Goal: Transaction & Acquisition: Purchase product/service

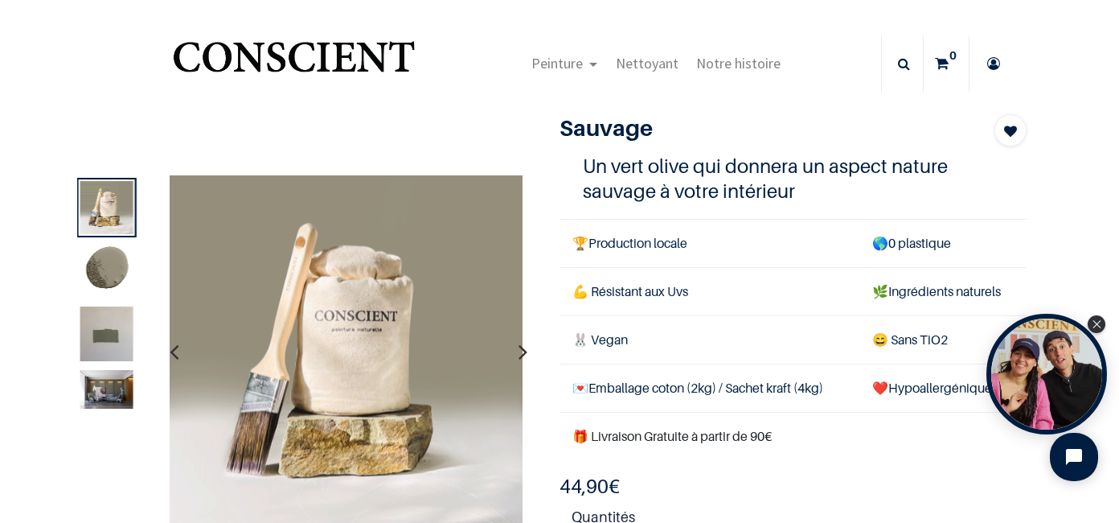
click at [97, 336] on img at bounding box center [106, 341] width 53 height 71
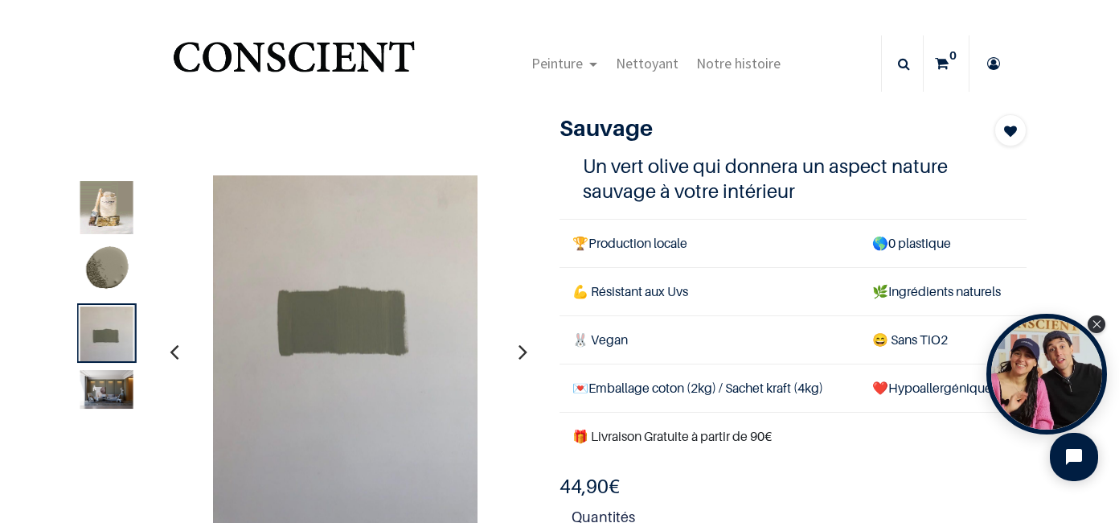
click at [101, 273] on img at bounding box center [106, 270] width 53 height 53
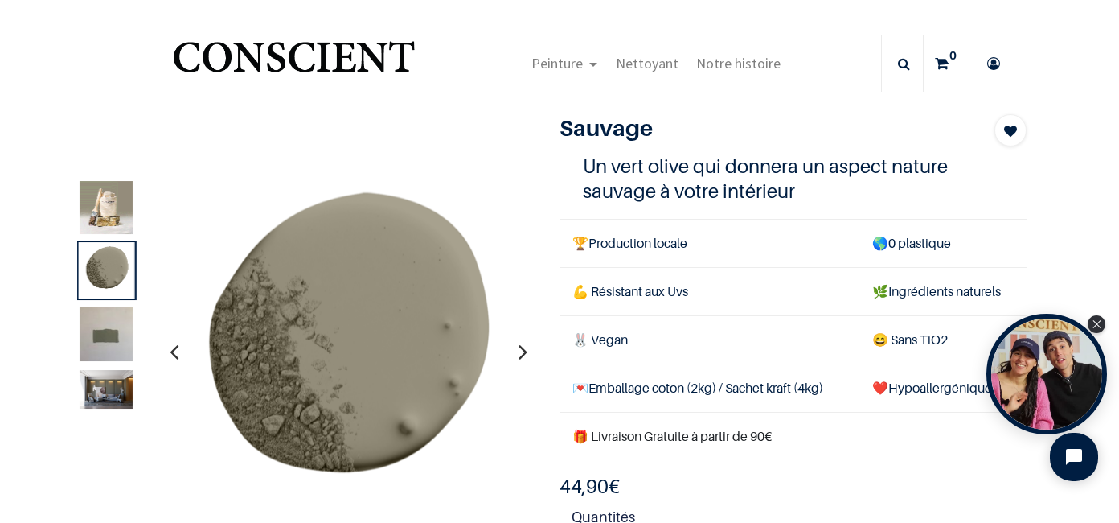
click at [100, 396] on img at bounding box center [106, 389] width 53 height 39
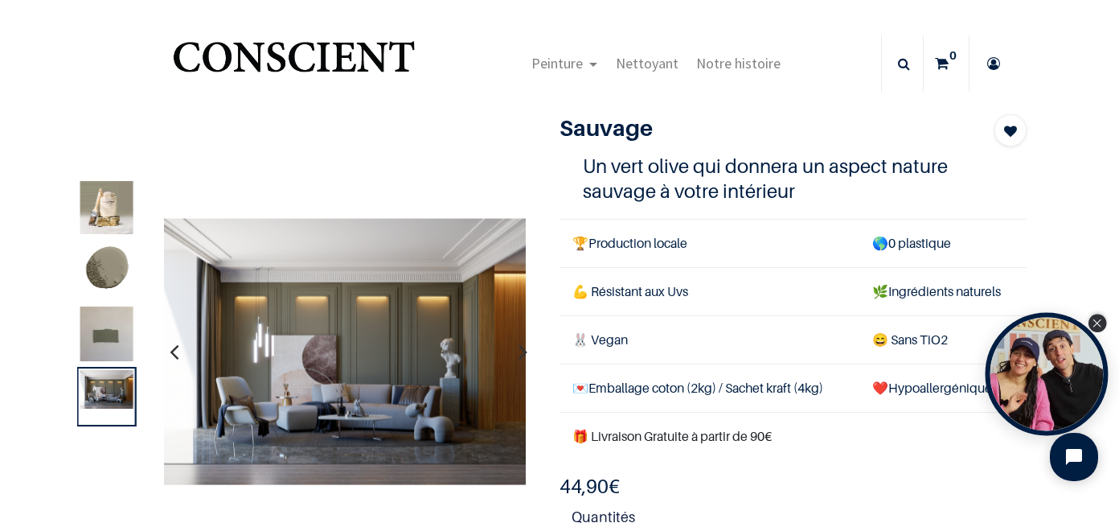
click at [1100, 321] on icon "Close Tolstoy widget" at bounding box center [1097, 323] width 9 height 8
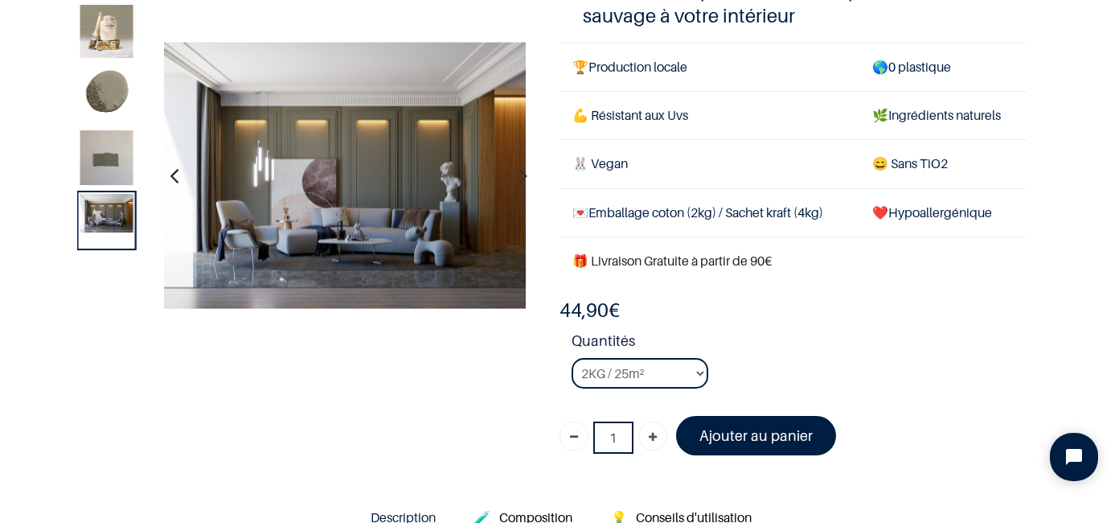
scroll to position [161, 0]
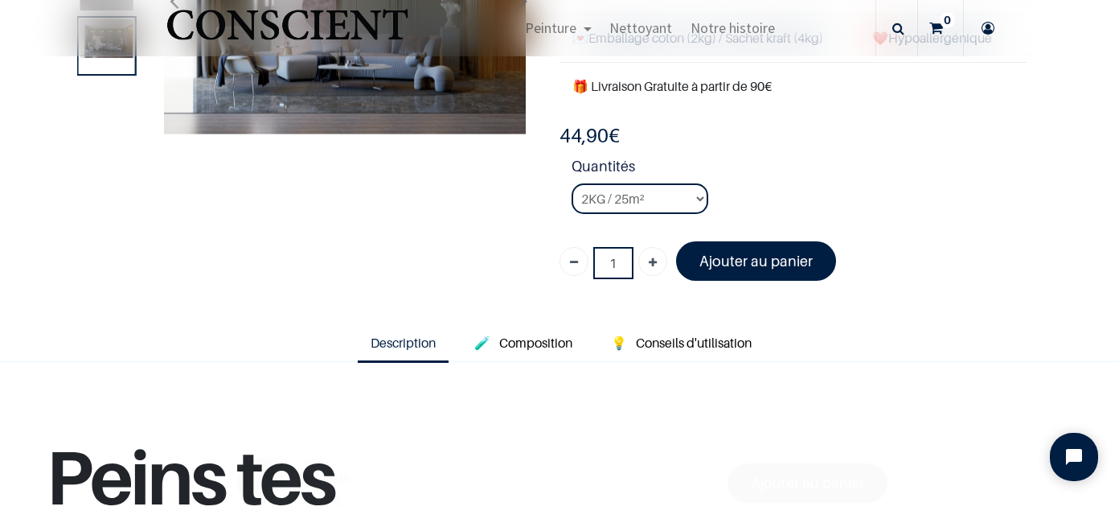
scroll to position [499, 0]
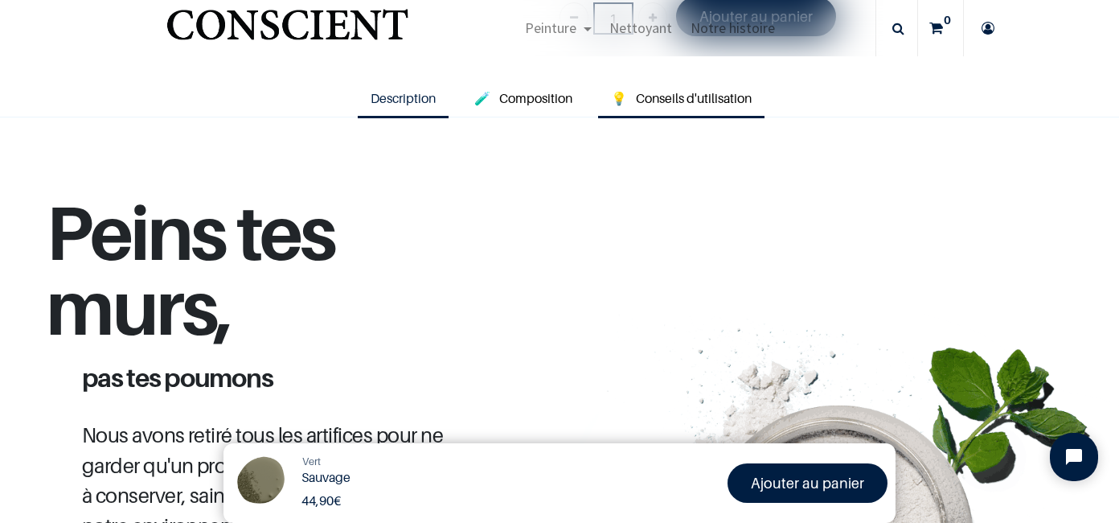
click at [722, 103] on span "Conseils d'utilisation" at bounding box center [694, 98] width 116 height 16
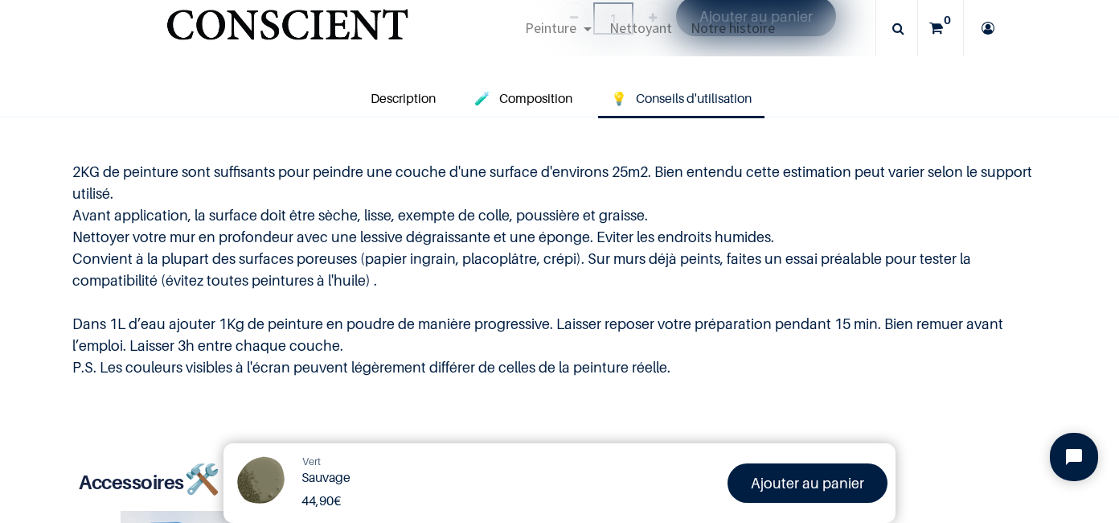
drag, startPoint x: 78, startPoint y: 209, endPoint x: 466, endPoint y: 285, distance: 395.8
click at [466, 285] on p "2KG de peinture sont suffisants pour peindre une couche d'une surface d'environ…" at bounding box center [559, 269] width 975 height 217
click at [467, 285] on p "2KG de peinture sont suffisants pour peindre une couche d'une surface d'environ…" at bounding box center [559, 269] width 975 height 217
drag, startPoint x: 471, startPoint y: 285, endPoint x: 71, endPoint y: 211, distance: 407.3
click at [72, 211] on p "2KG de peinture sont suffisants pour peindre une couche d'une surface d'environ…" at bounding box center [559, 269] width 975 height 217
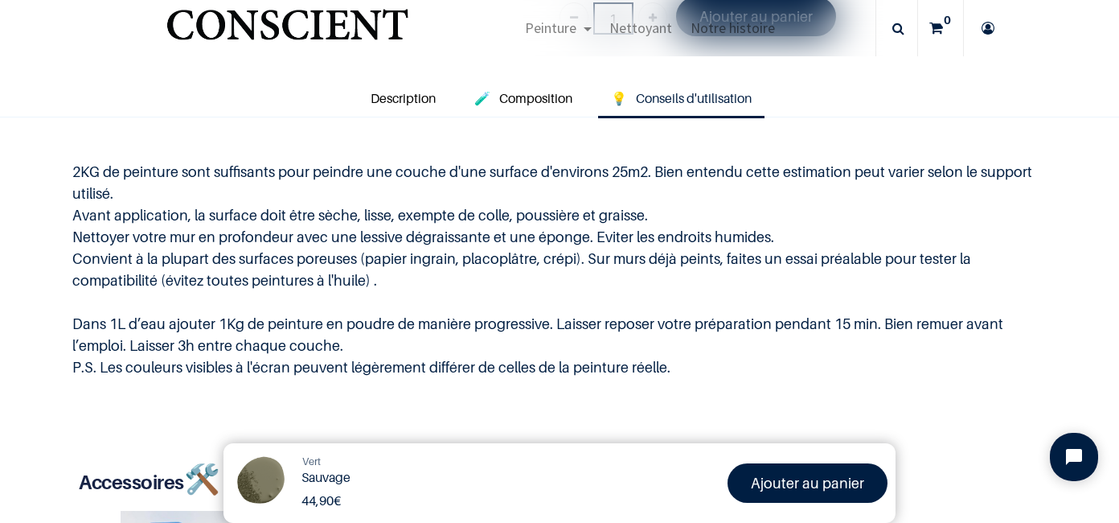
click at [72, 211] on p "2KG de peinture sont suffisants pour peindre une couche d'une surface d'environ…" at bounding box center [559, 269] width 975 height 217
drag, startPoint x: 63, startPoint y: 203, endPoint x: 432, endPoint y: 277, distance: 376.6
click at [432, 277] on div "2KG de peinture sont suffisants pour peindre une couche d'une surface d'environ…" at bounding box center [559, 269] width 1007 height 278
click at [432, 277] on p "2KG de peinture sont suffisants pour peindre une couche d'une surface d'environ…" at bounding box center [559, 269] width 975 height 217
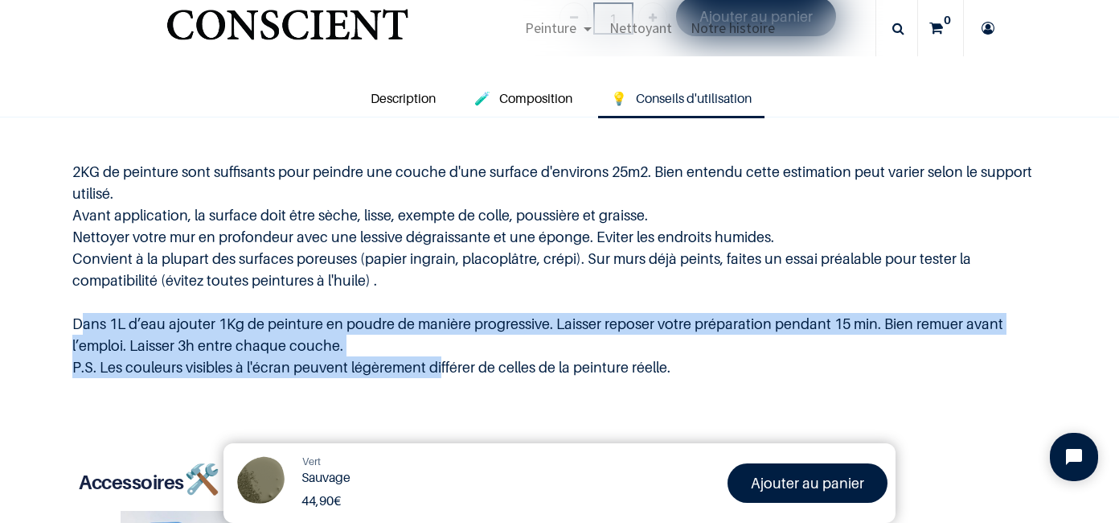
drag, startPoint x: 76, startPoint y: 318, endPoint x: 431, endPoint y: 365, distance: 358.6
click at [431, 365] on div "2KG de peinture sont suffisants pour peindre une couche d'une surface d'environ…" at bounding box center [559, 269] width 1007 height 278
click at [431, 365] on p "2KG de peinture sont suffisants pour peindre une couche d'une surface d'environ…" at bounding box center [559, 269] width 975 height 217
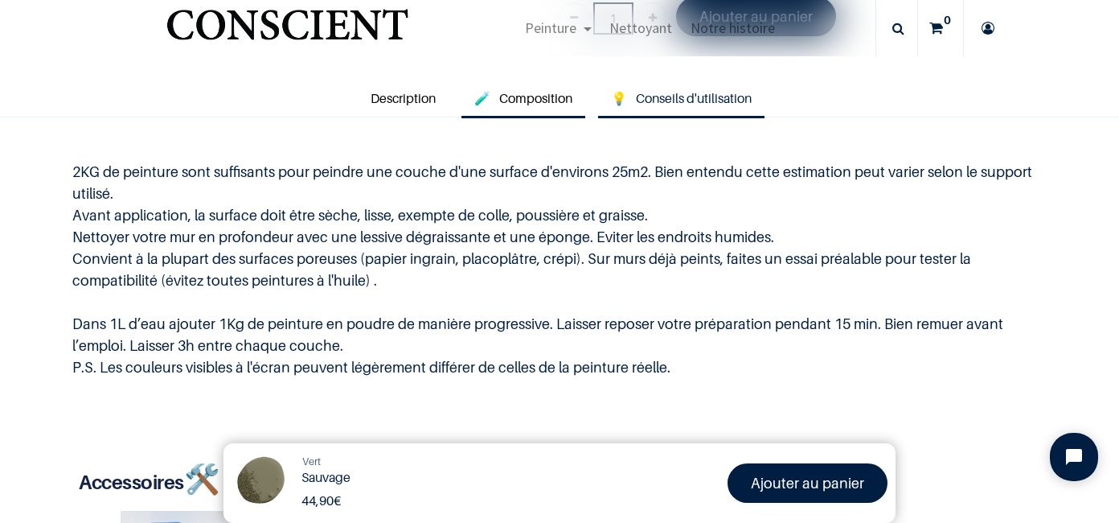
click at [547, 97] on span "Composition" at bounding box center [535, 98] width 73 height 16
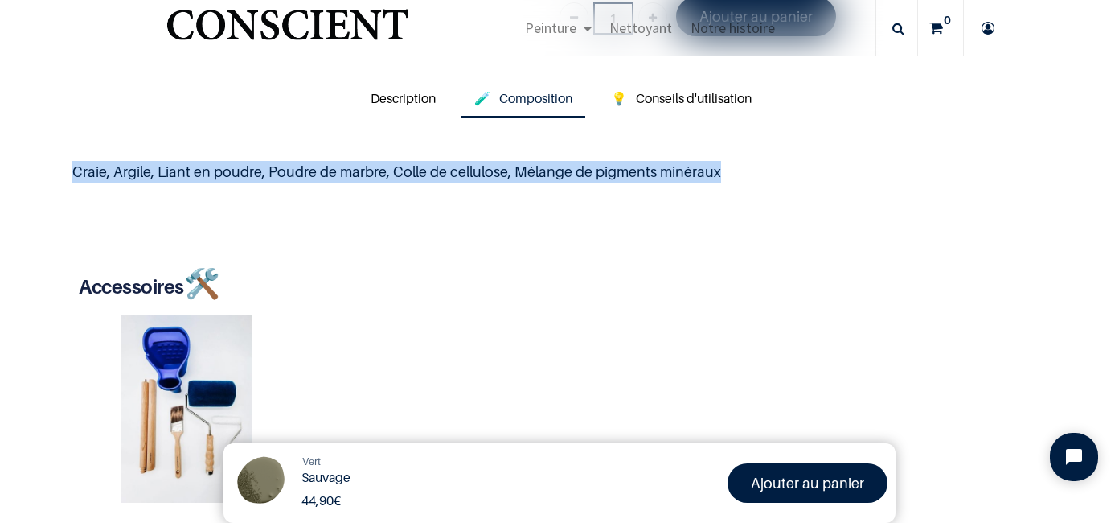
drag, startPoint x: 72, startPoint y: 173, endPoint x: 775, endPoint y: 187, distance: 702.9
click at [775, 187] on div "Craie, Argile, Liant en poudre, Poudre de marbre, Colle de cellulose, Mélange d…" at bounding box center [559, 171] width 1007 height 83
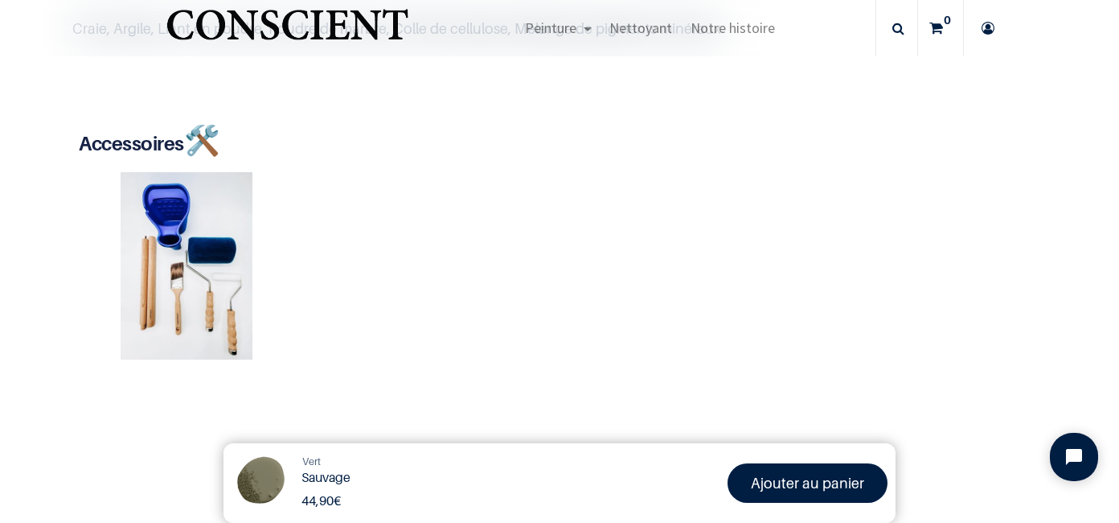
scroll to position [660, 0]
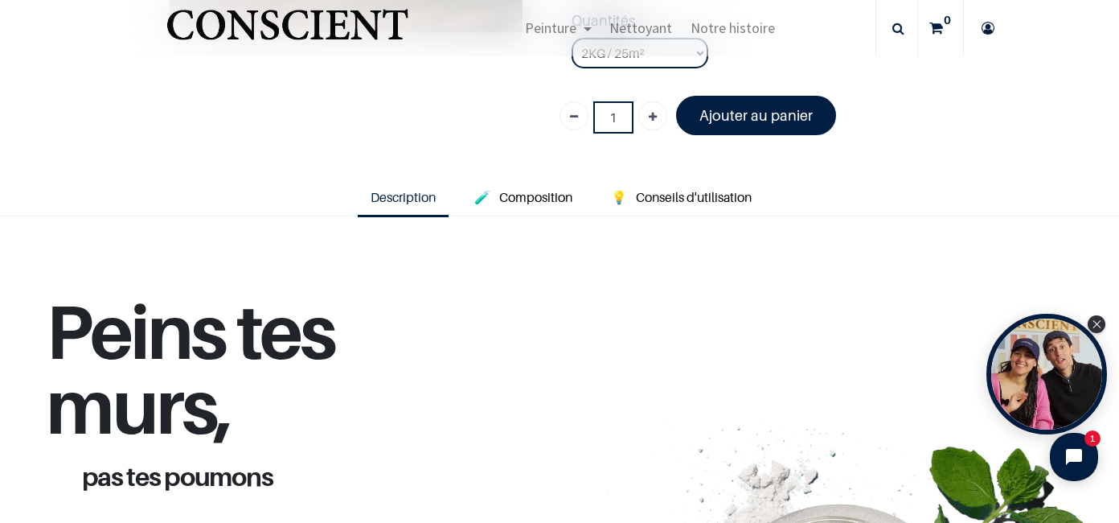
scroll to position [402, 0]
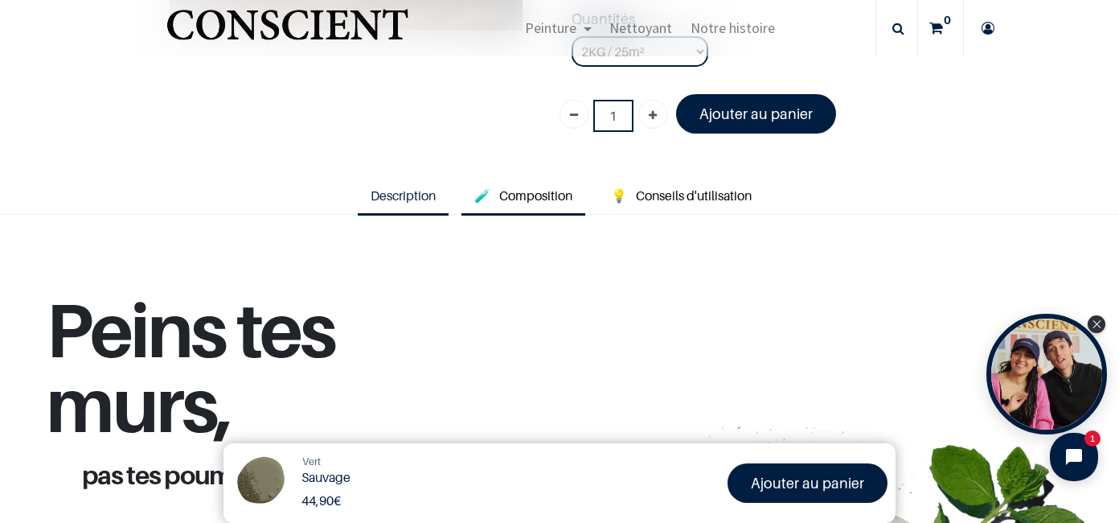
click at [547, 199] on span "Composition" at bounding box center [535, 195] width 73 height 16
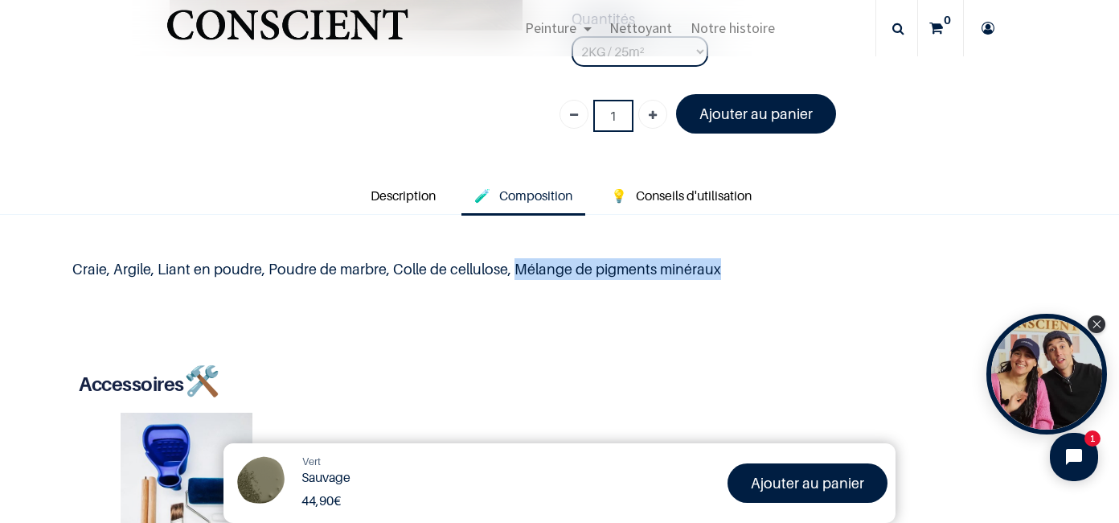
drag, startPoint x: 511, startPoint y: 268, endPoint x: 752, endPoint y: 270, distance: 241.2
click at [751, 270] on p "Craie, Argile, Liant en poudre, Poudre de marbre, Colle de cellulose, Mélange d…" at bounding box center [559, 269] width 975 height 22
click at [752, 270] on p "Craie, Argile, Liant en poudre, Poudre de marbre, Colle de cellulose, Mélange d…" at bounding box center [559, 269] width 975 height 22
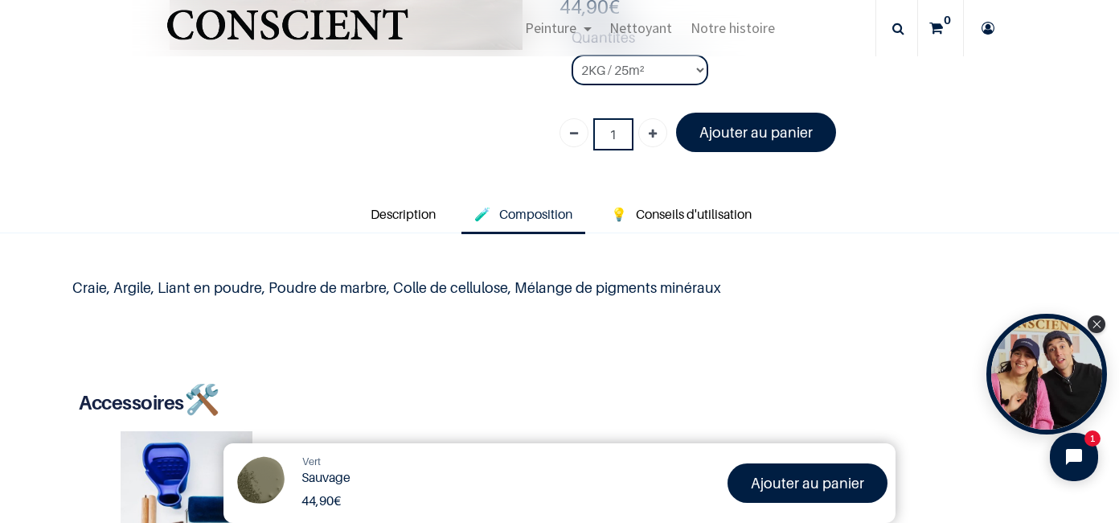
scroll to position [322, 0]
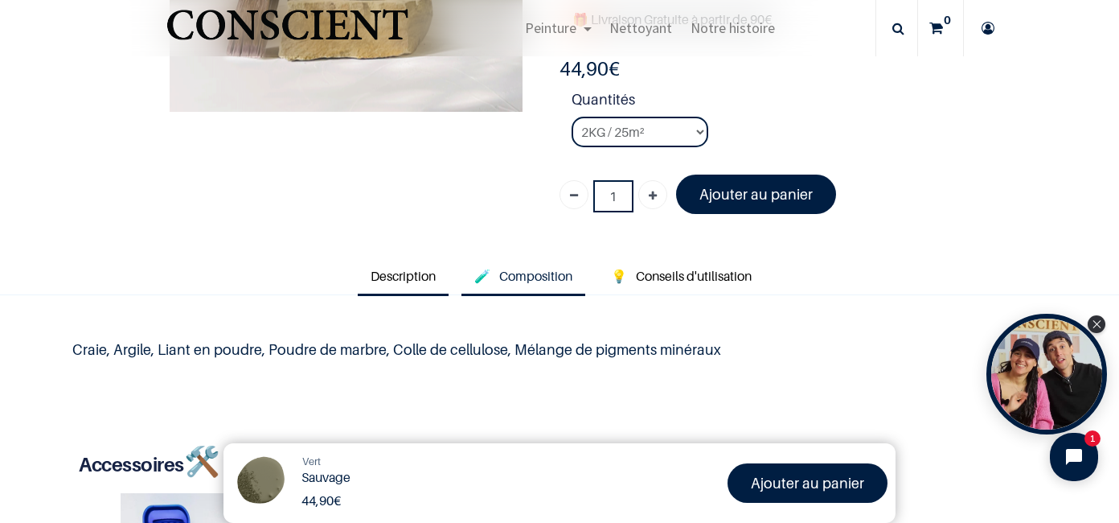
click at [422, 281] on span "Description" at bounding box center [403, 276] width 65 height 16
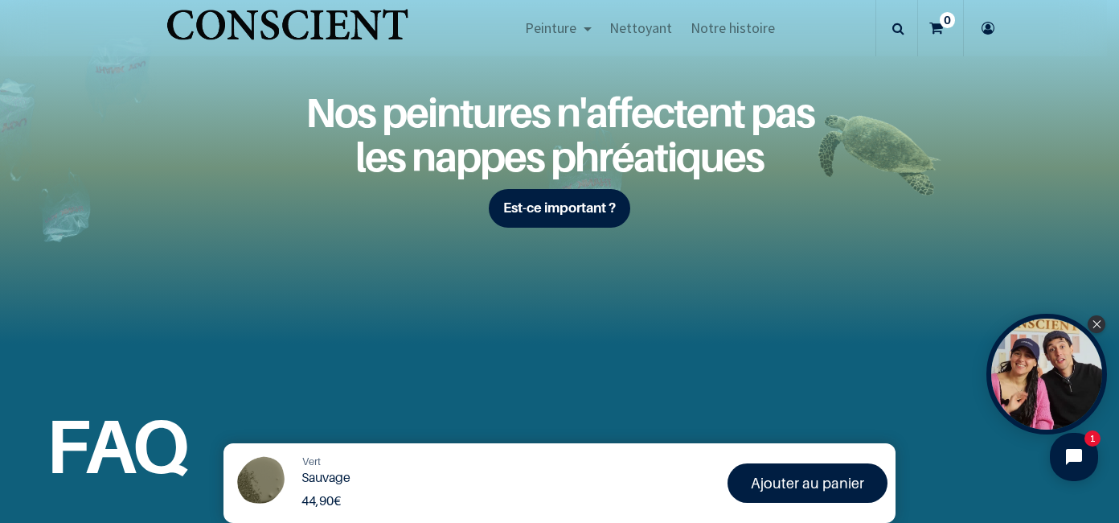
scroll to position [2171, 0]
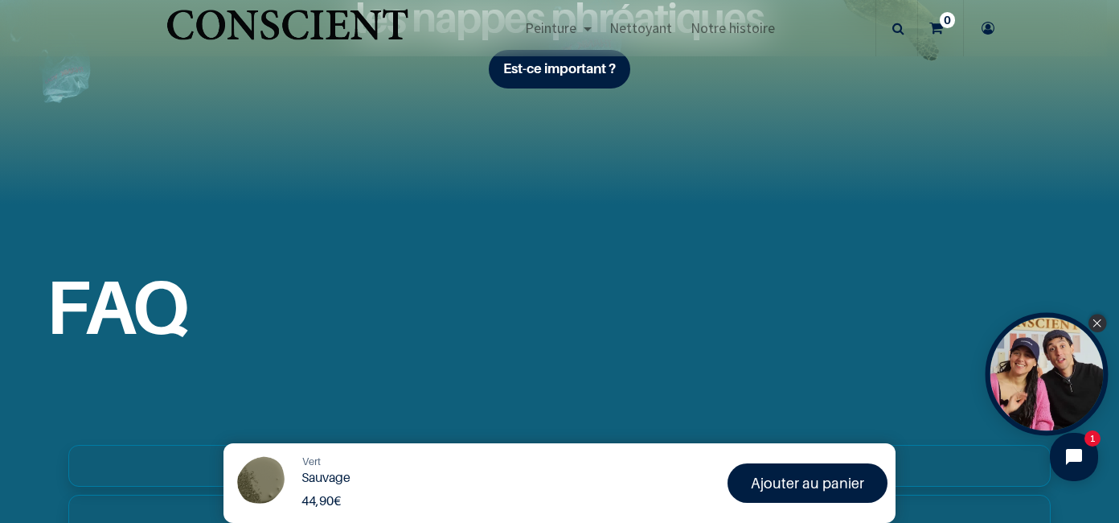
click at [1098, 324] on icon "Close Tolstoy widget" at bounding box center [1097, 323] width 9 height 8
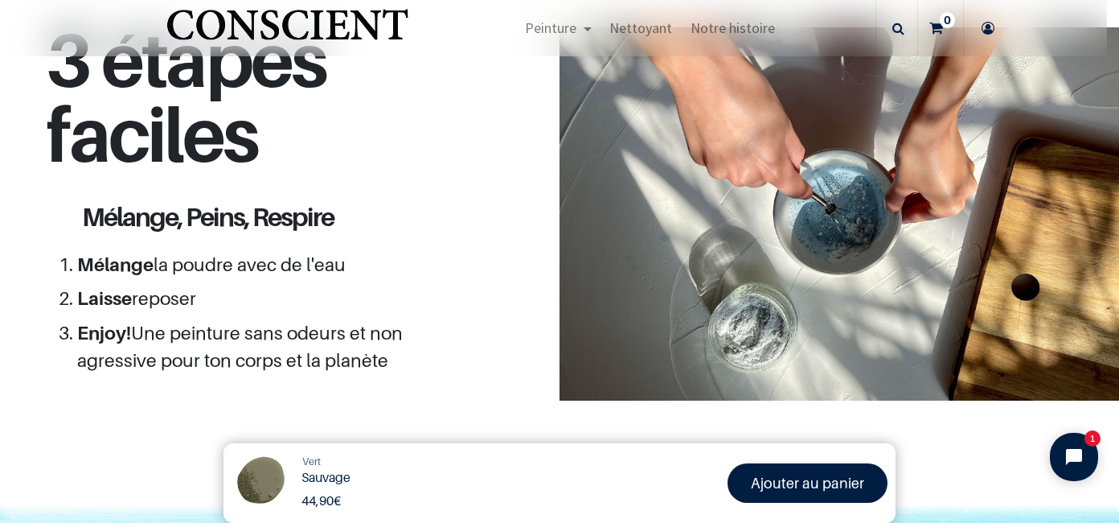
scroll to position [1373, 0]
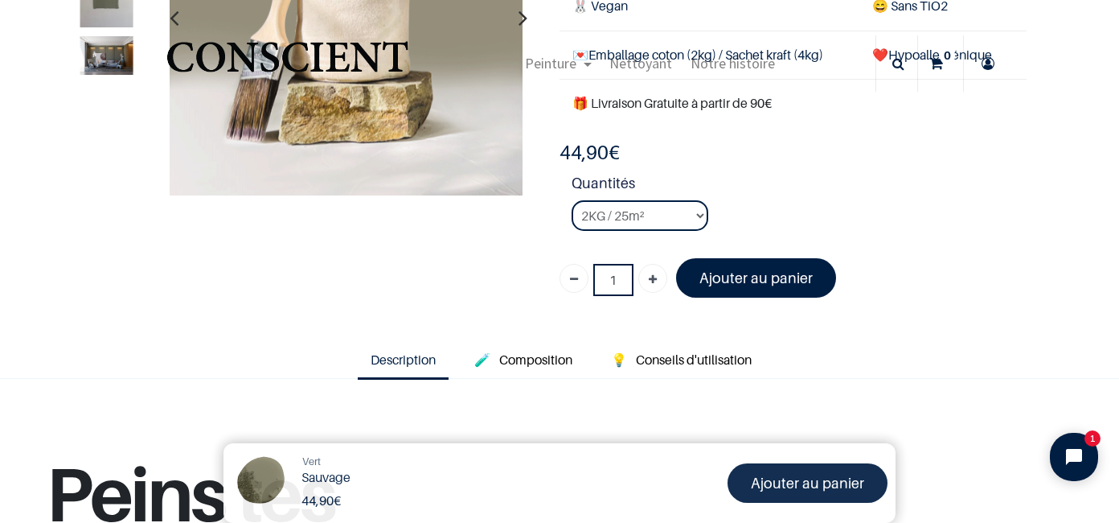
scroll to position [131, 0]
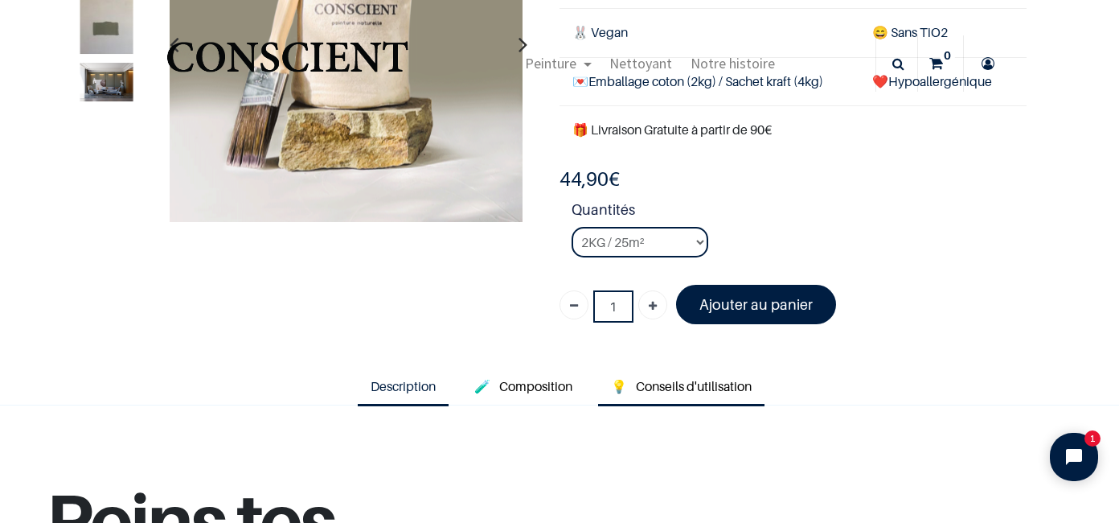
click at [693, 387] on span "Conseils d'utilisation" at bounding box center [694, 386] width 116 height 16
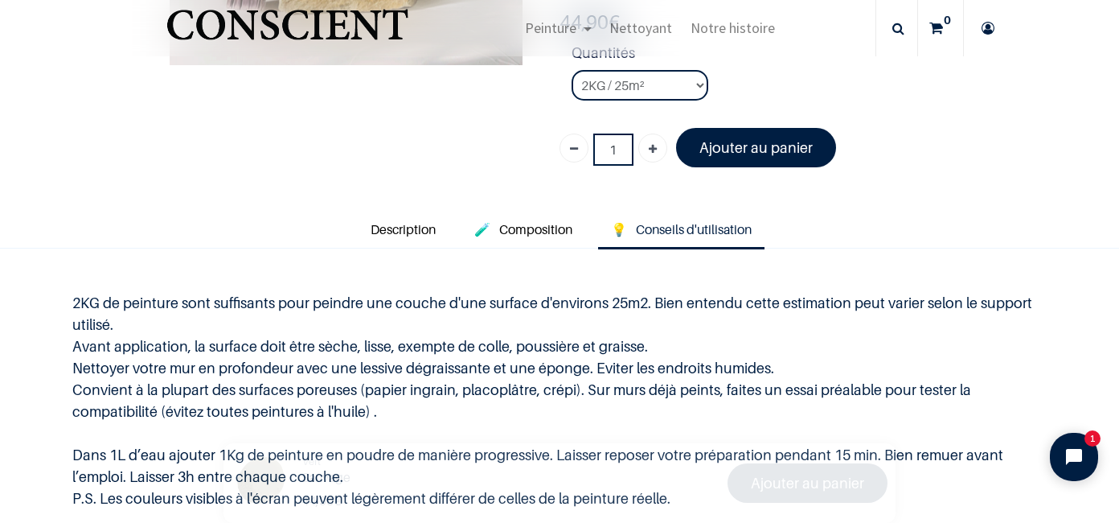
scroll to position [372, 0]
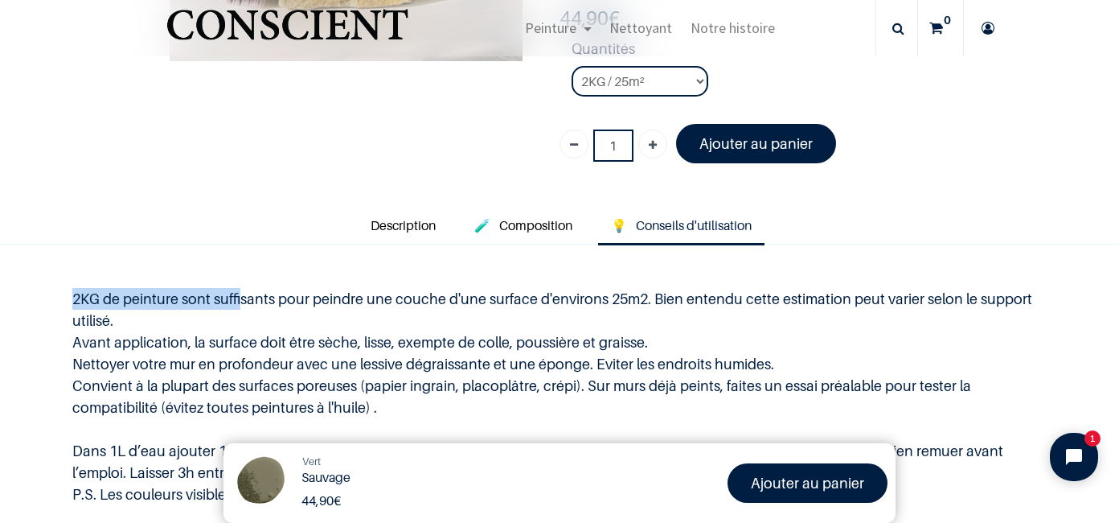
drag, startPoint x: 66, startPoint y: 290, endPoint x: 237, endPoint y: 306, distance: 171.9
click at [237, 306] on div "2KG de peinture sont suffisants pour peindre une couche d'une surface d'environ…" at bounding box center [559, 396] width 1007 height 278
click at [237, 306] on p "2KG de peinture sont suffisants pour peindre une couche d'une surface d'environ…" at bounding box center [559, 396] width 975 height 217
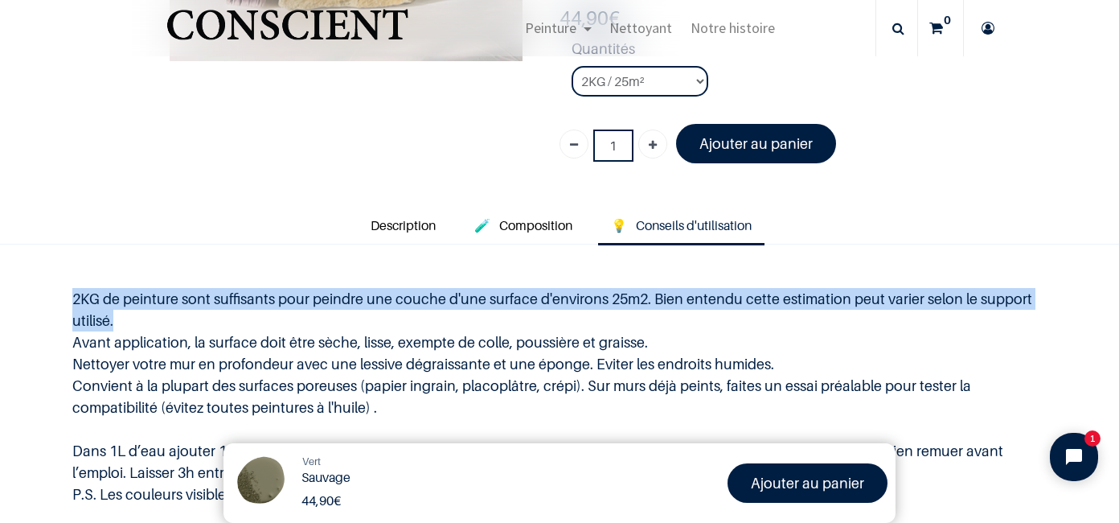
drag, startPoint x: 60, startPoint y: 281, endPoint x: 260, endPoint y: 316, distance: 203.3
click at [260, 316] on div "2KG de peinture sont suffisants pour peindre une couche d'une surface d'environ…" at bounding box center [559, 396] width 1007 height 278
click at [260, 316] on p "2KG de peinture sont suffisants pour peindre une couche d'une surface d'environ…" at bounding box center [559, 396] width 975 height 217
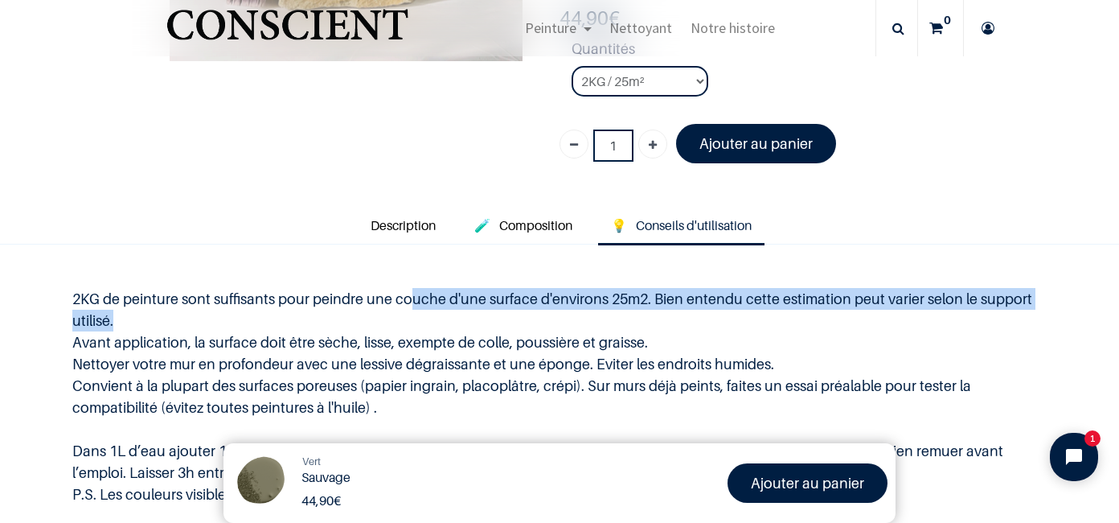
drag, startPoint x: 406, startPoint y: 302, endPoint x: 535, endPoint y: 310, distance: 128.9
click at [535, 310] on p "2KG de peinture sont suffisants pour peindre une couche d'une surface d'environ…" at bounding box center [559, 396] width 975 height 217
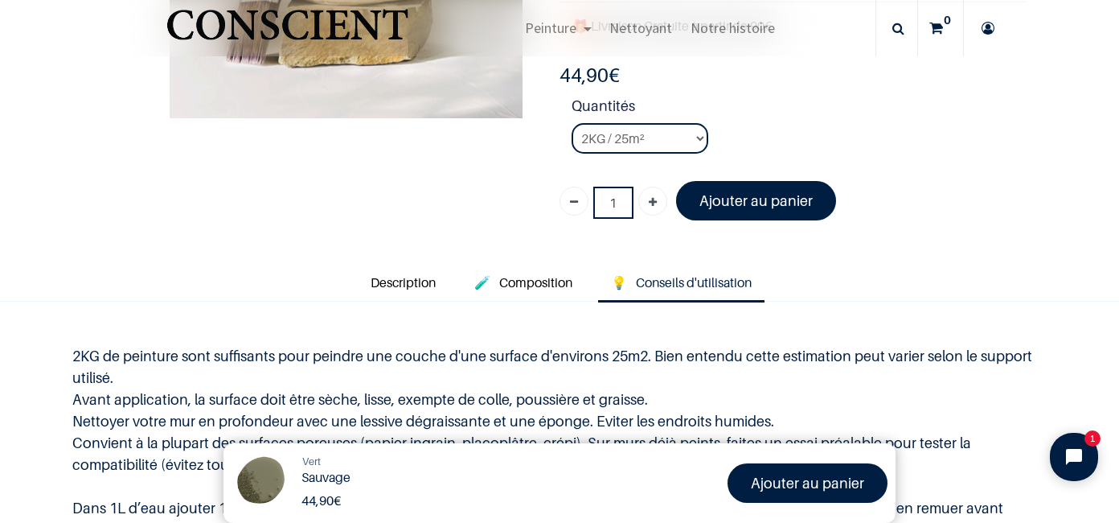
scroll to position [292, 0]
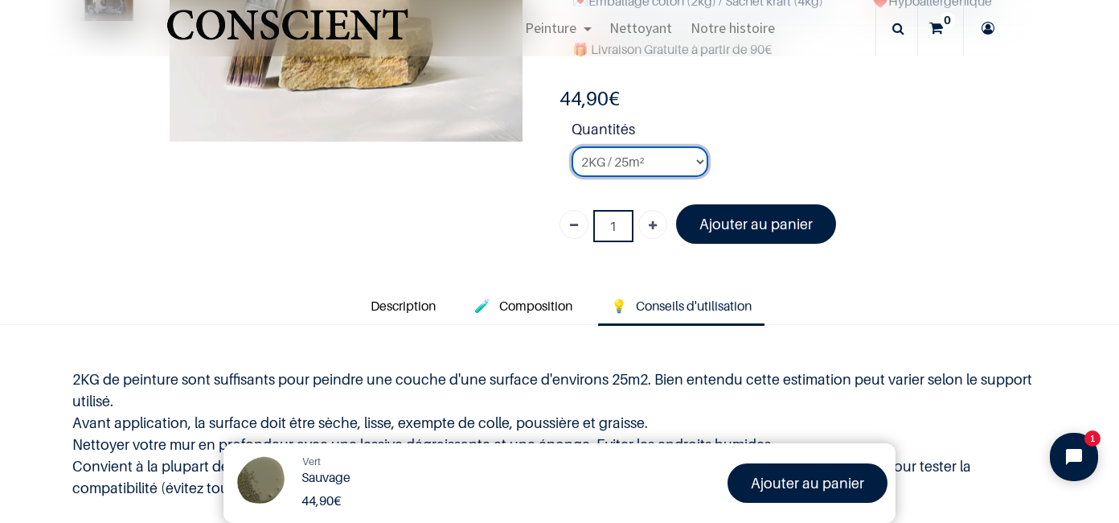
click at [678, 173] on select "2KG / 25m² 4KG / 50m² 8KG / 100m² Testeur" at bounding box center [640, 161] width 137 height 31
select select "32"
click at [572, 146] on select "2KG / 25m² 4KG / 50m² 8KG / 100m² Testeur" at bounding box center [640, 161] width 137 height 31
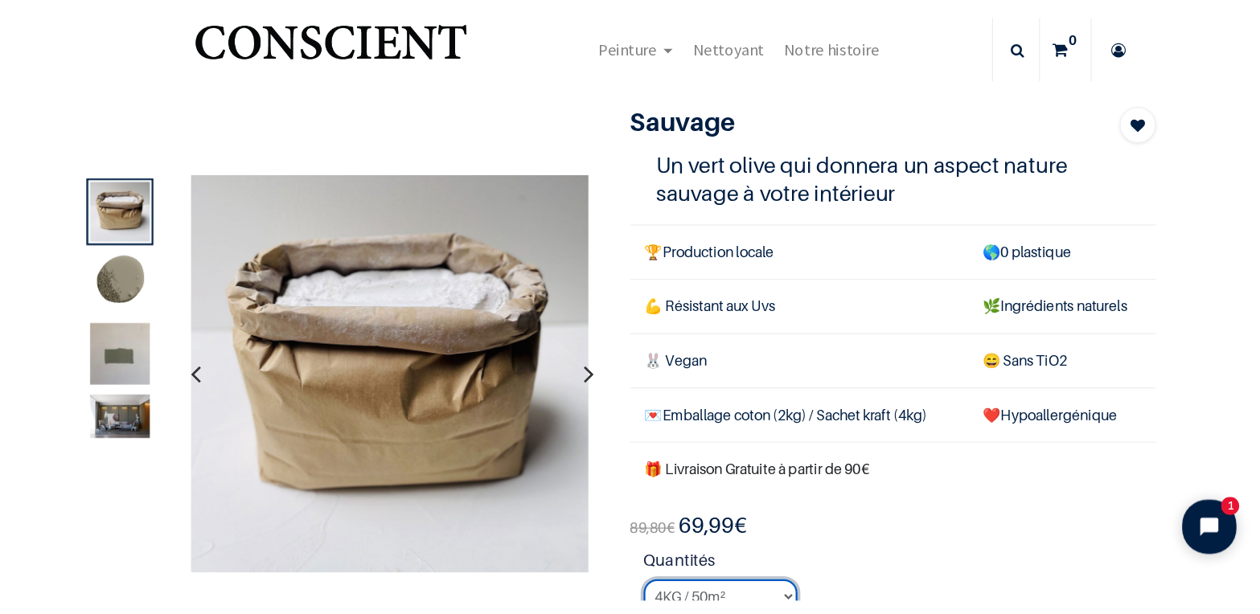
scroll to position [80, 0]
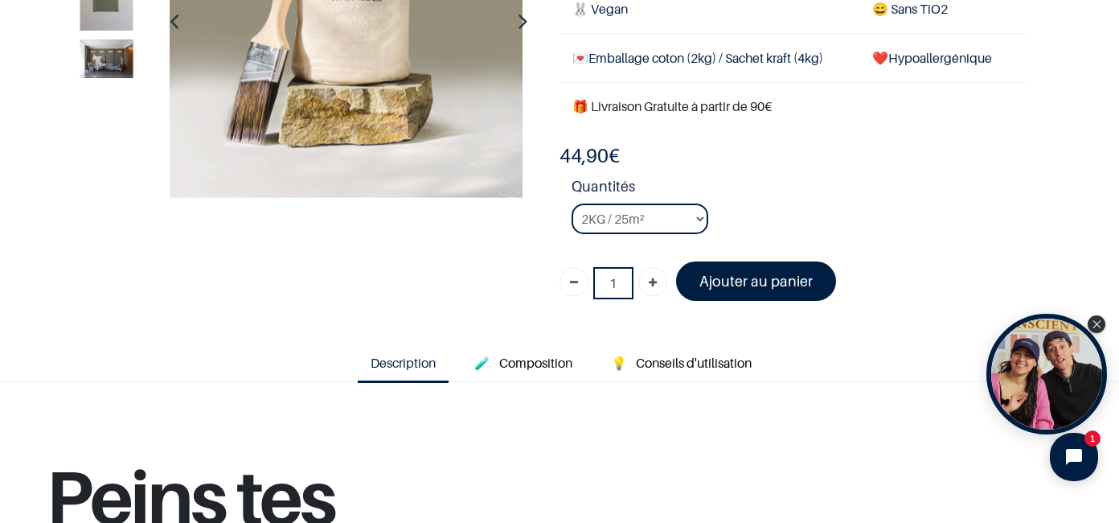
scroll to position [241, 0]
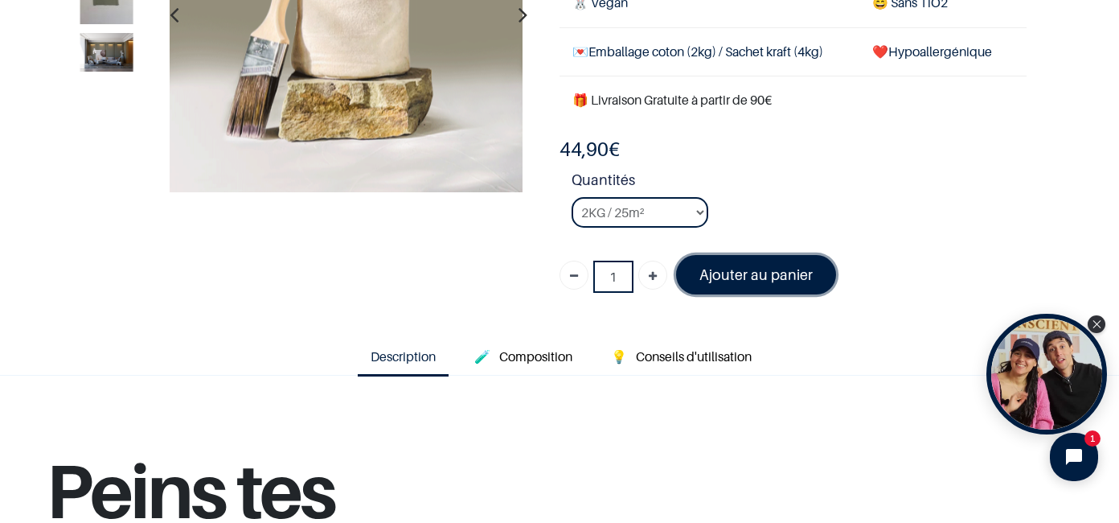
click at [727, 273] on font "Ajouter au panier" at bounding box center [756, 274] width 113 height 17
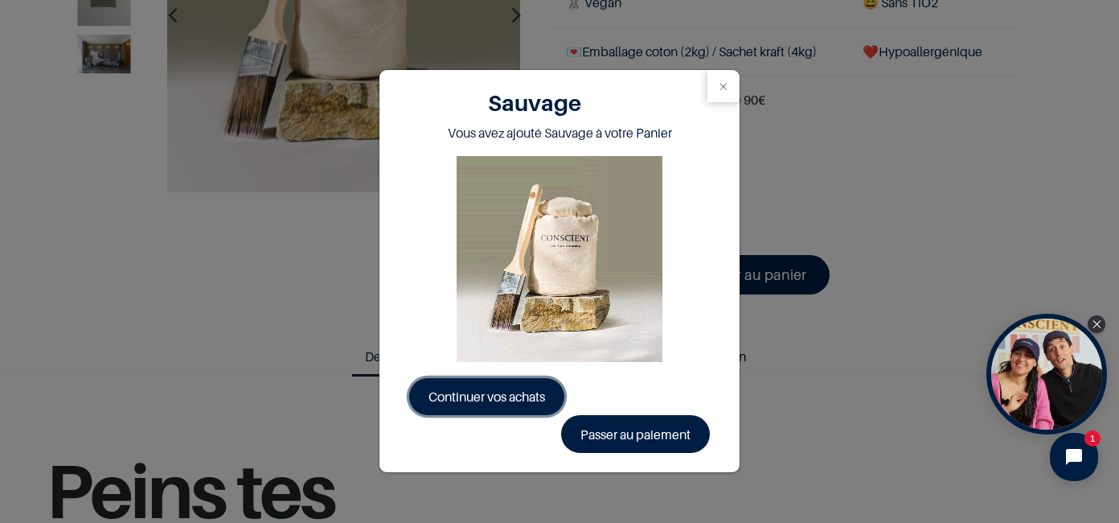
click at [519, 399] on span "Continuer vos achats" at bounding box center [487, 396] width 117 height 16
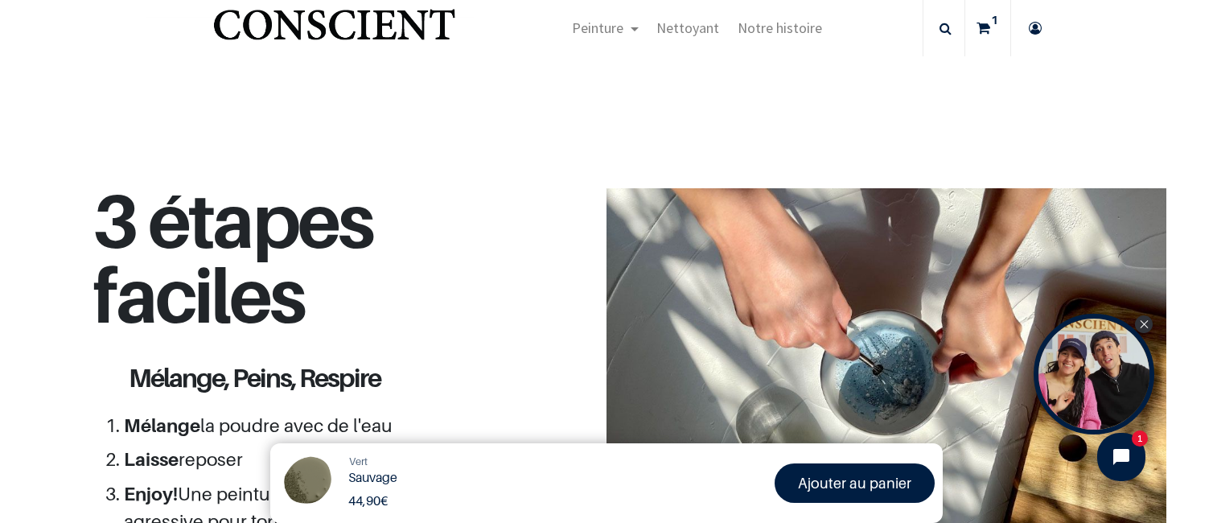
scroll to position [1269, 0]
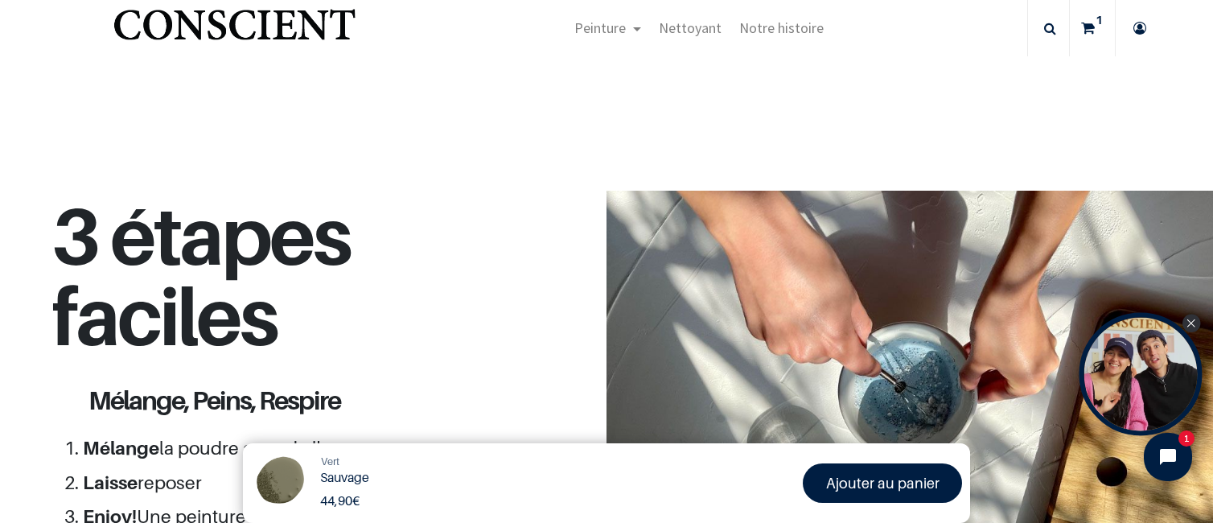
click at [1118, 326] on div "Close Tolstoy widget" at bounding box center [1191, 323] width 18 height 18
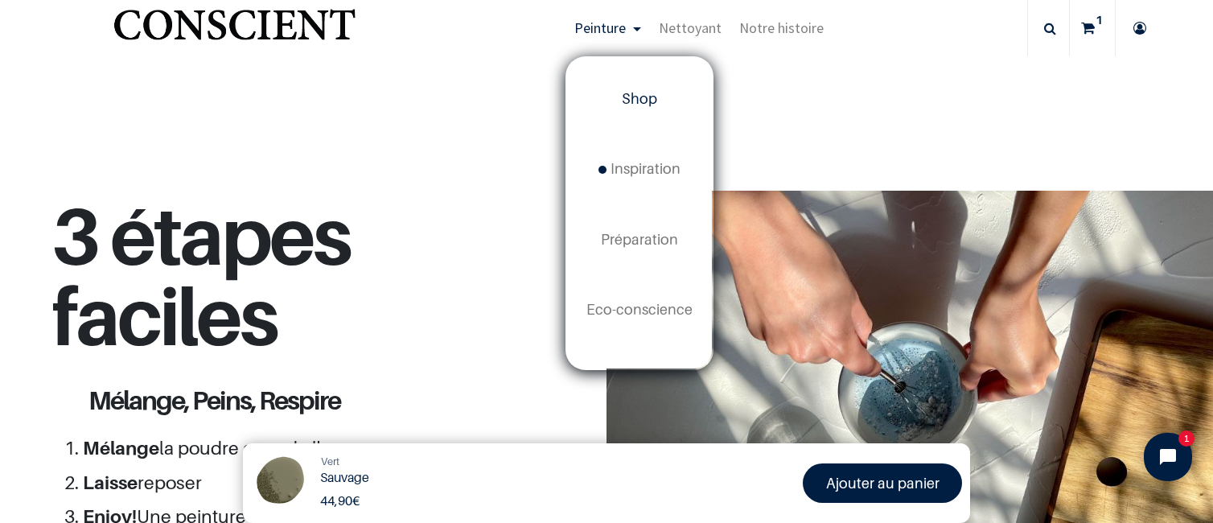
click at [661, 109] on link "Shop" at bounding box center [639, 99] width 145 height 70
click at [633, 172] on span "Inspiration" at bounding box center [639, 168] width 82 height 17
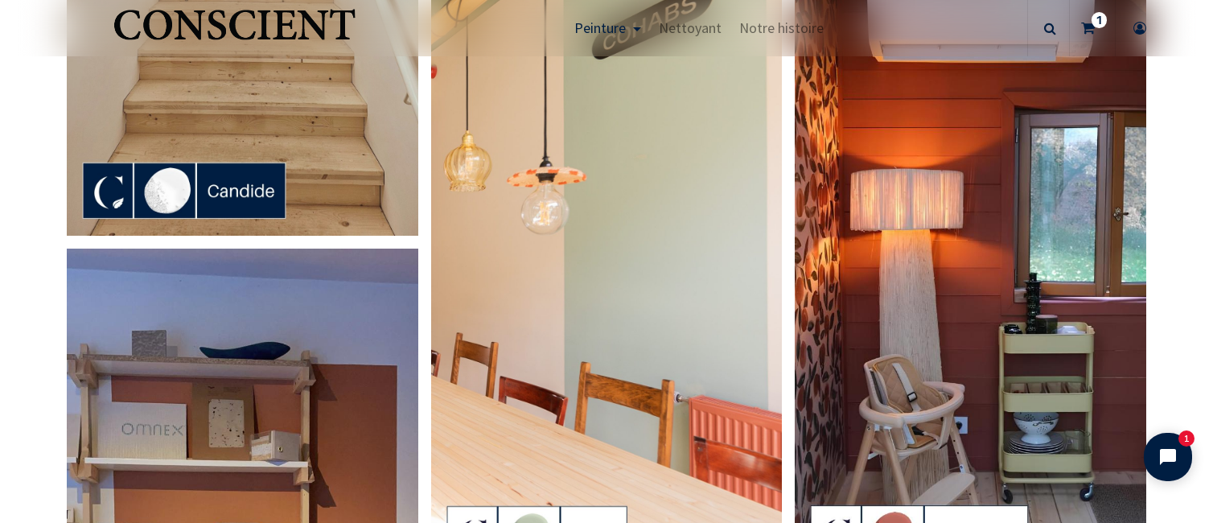
scroll to position [987, 0]
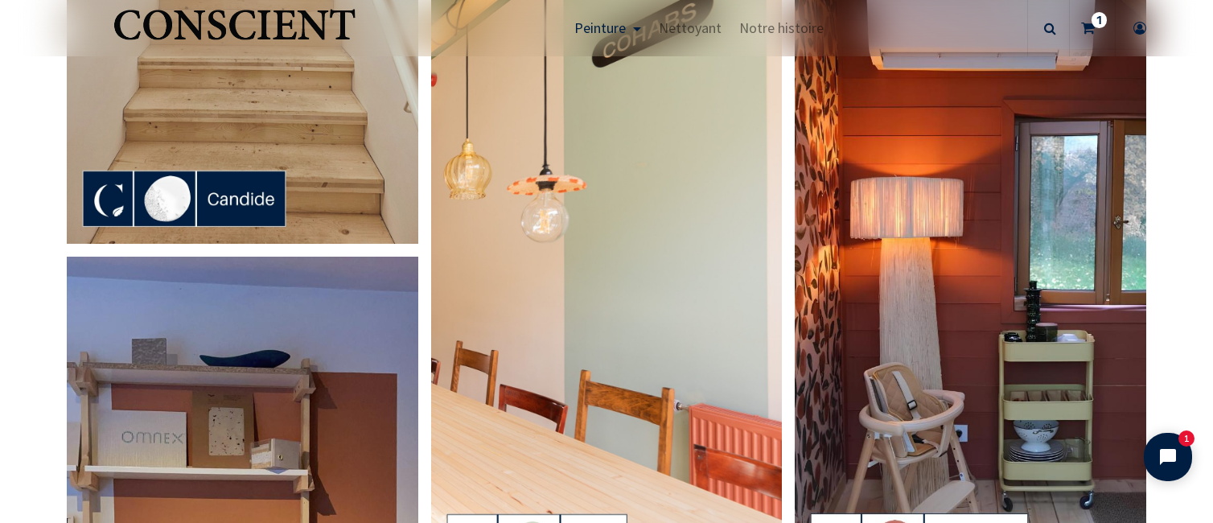
click at [995, 166] on img at bounding box center [969, 274] width 351 height 623
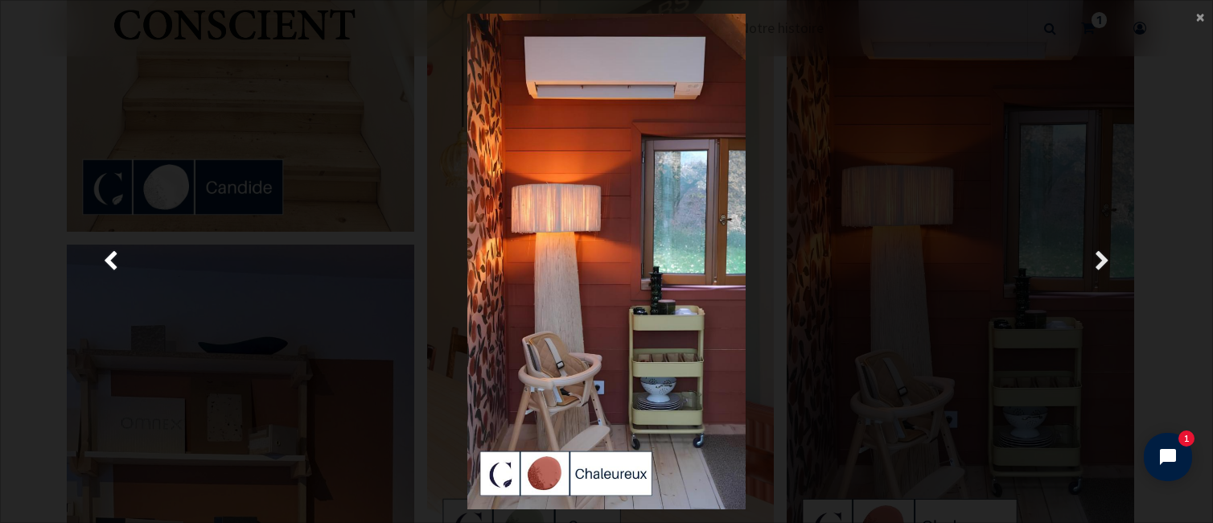
click at [1175, 236] on link "Suivante" at bounding box center [1102, 261] width 175 height 495
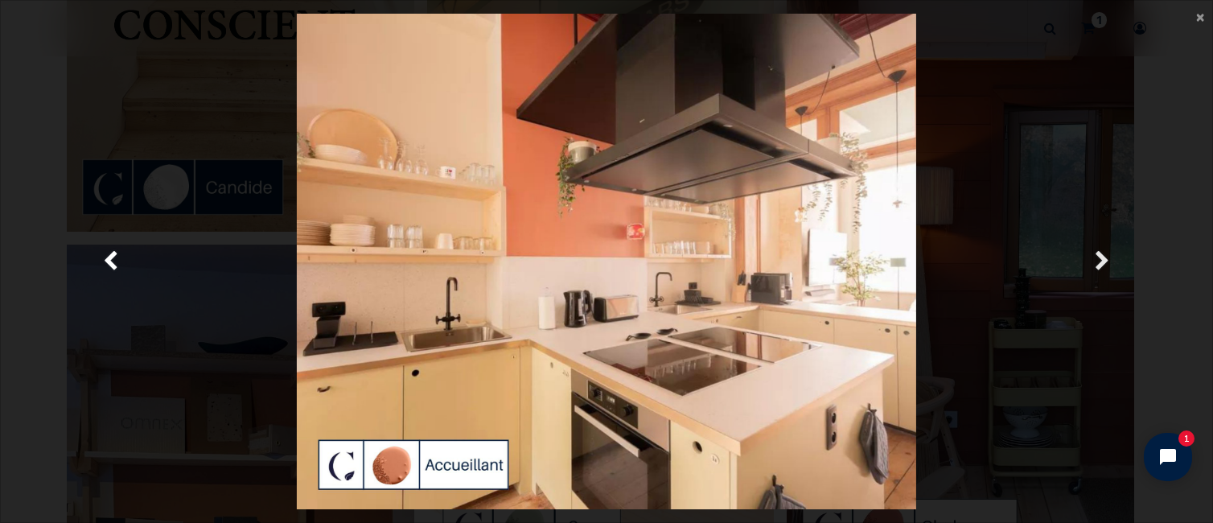
click at [1088, 266] on link "Suivante" at bounding box center [1102, 261] width 175 height 495
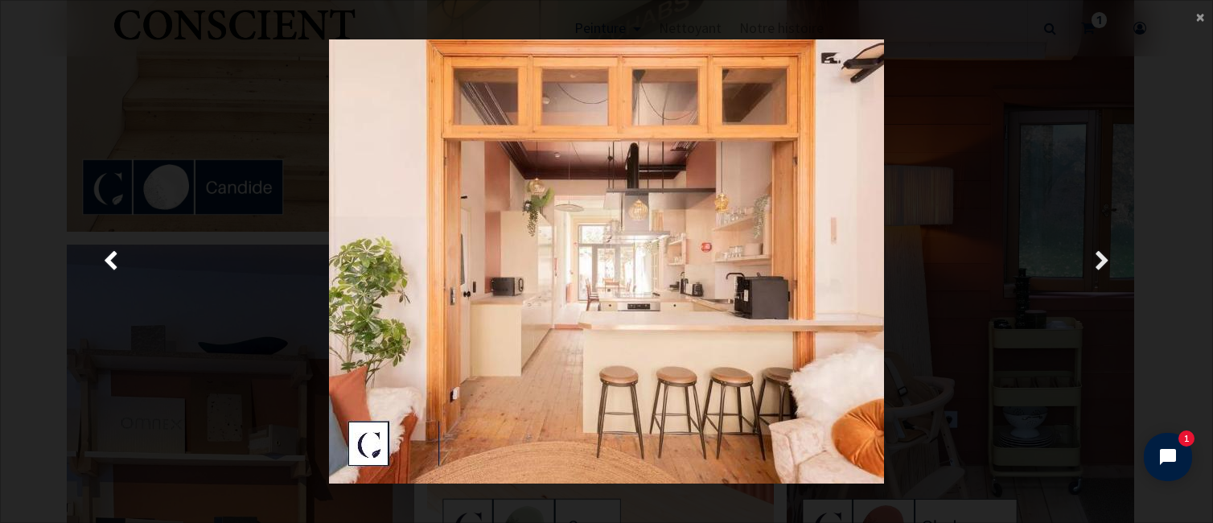
click at [1100, 262] on span "Suivante" at bounding box center [1101, 261] width 15 height 31
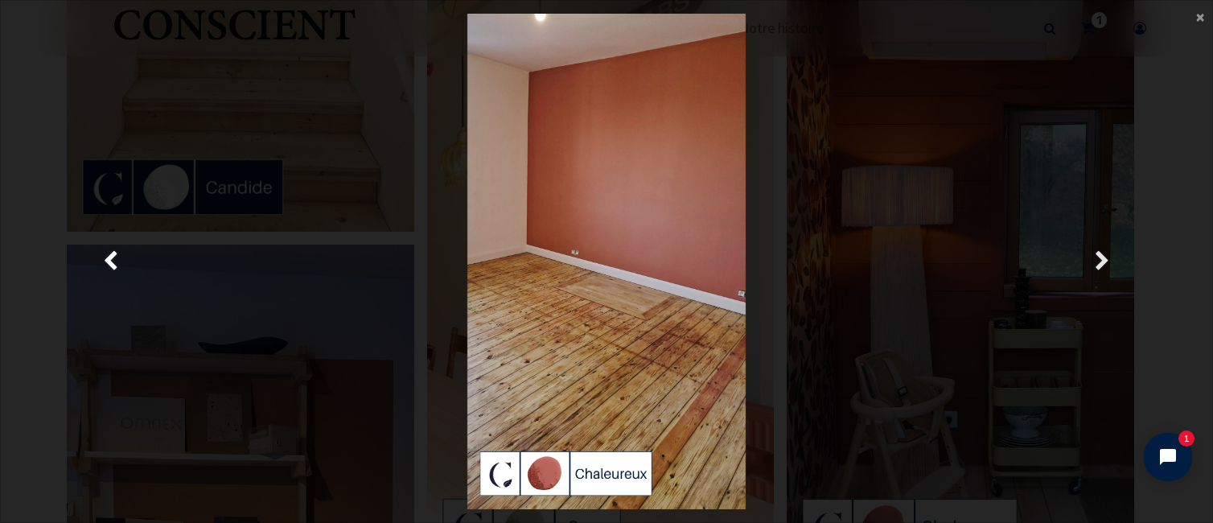
click at [1102, 261] on span "Suivante" at bounding box center [1101, 261] width 15 height 31
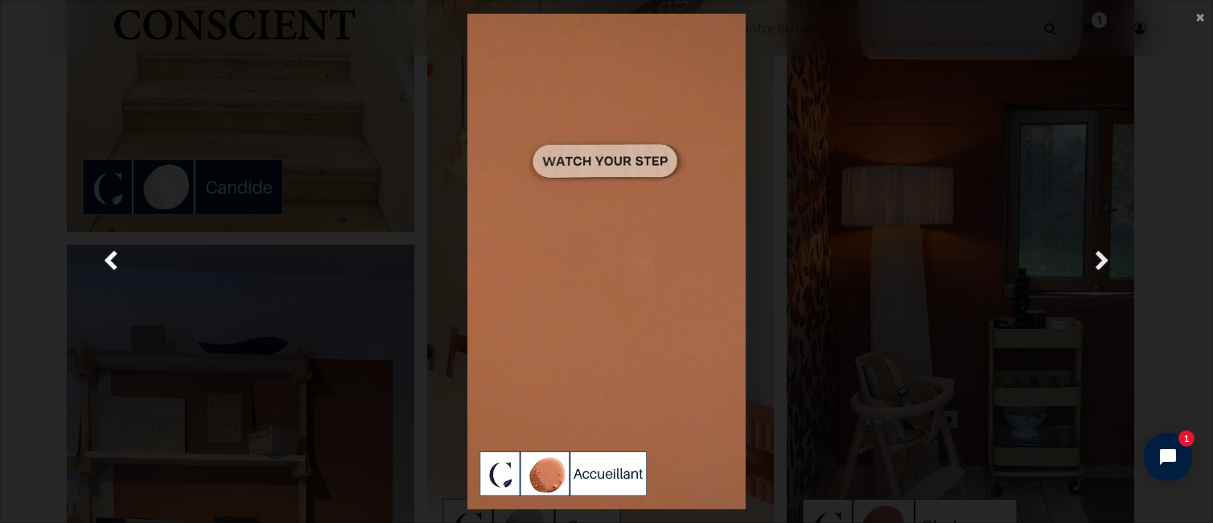
click at [1102, 261] on span "Suivante" at bounding box center [1101, 261] width 15 height 31
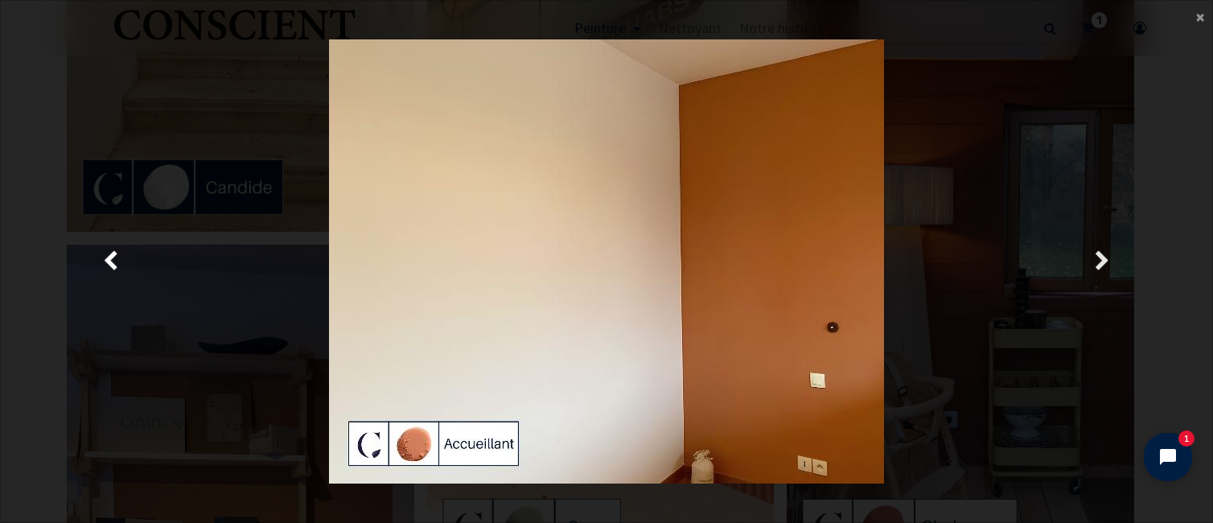
click at [1102, 261] on span "Suivante" at bounding box center [1101, 261] width 15 height 31
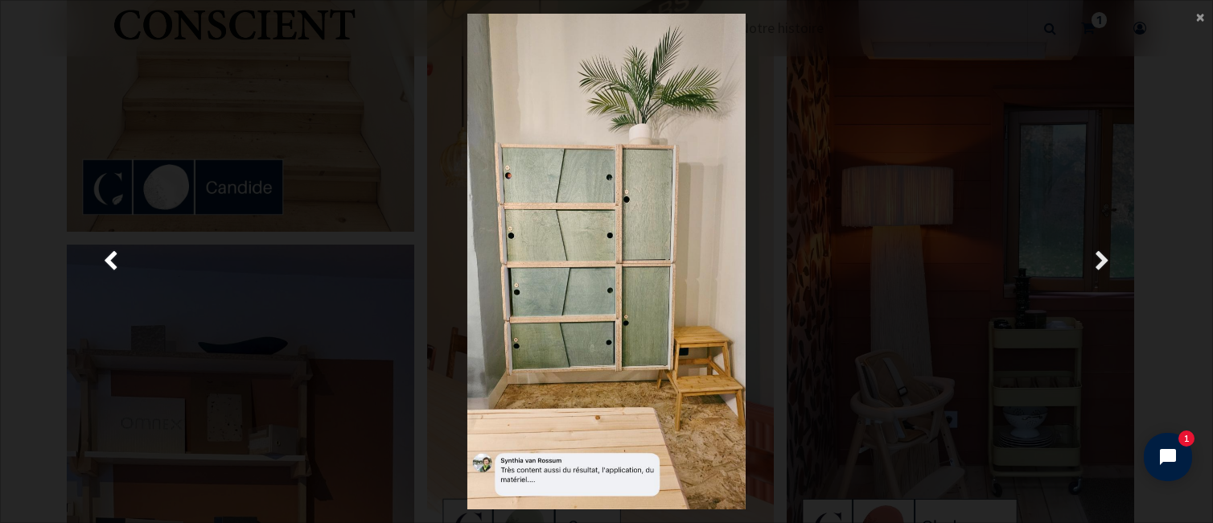
click at [1102, 261] on span "Suivante" at bounding box center [1101, 261] width 15 height 31
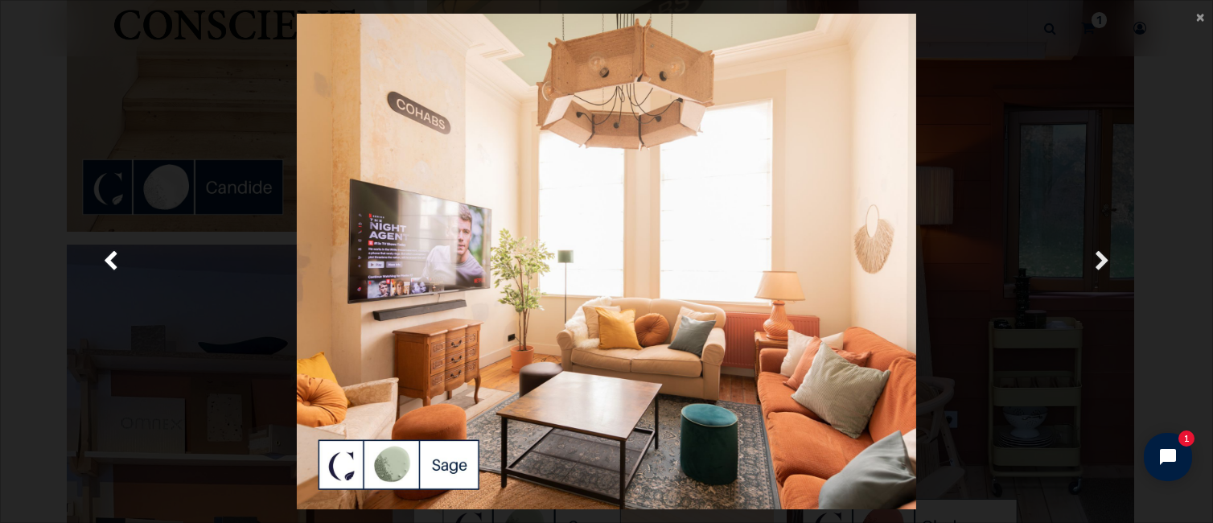
click at [1181, 215] on link "Suivante" at bounding box center [1102, 261] width 175 height 495
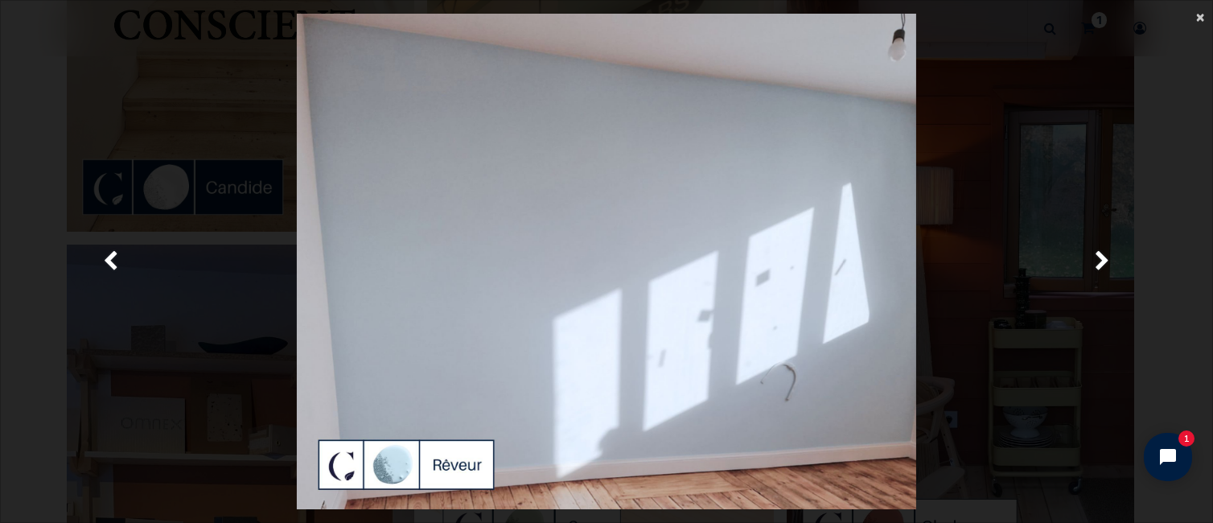
click at [1197, 18] on span "×" at bounding box center [1200, 17] width 8 height 22
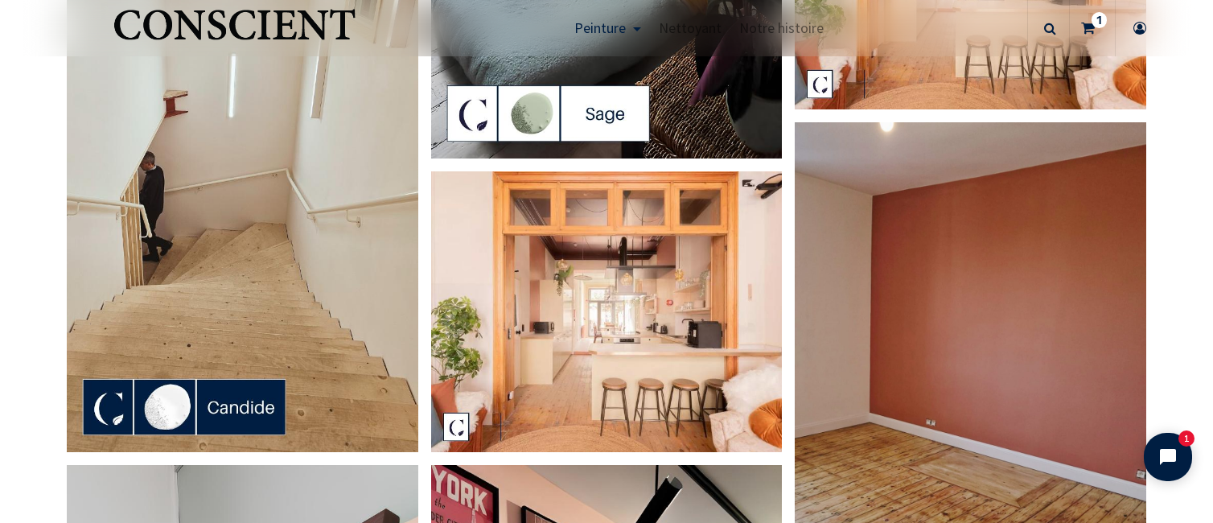
scroll to position [1951, 0]
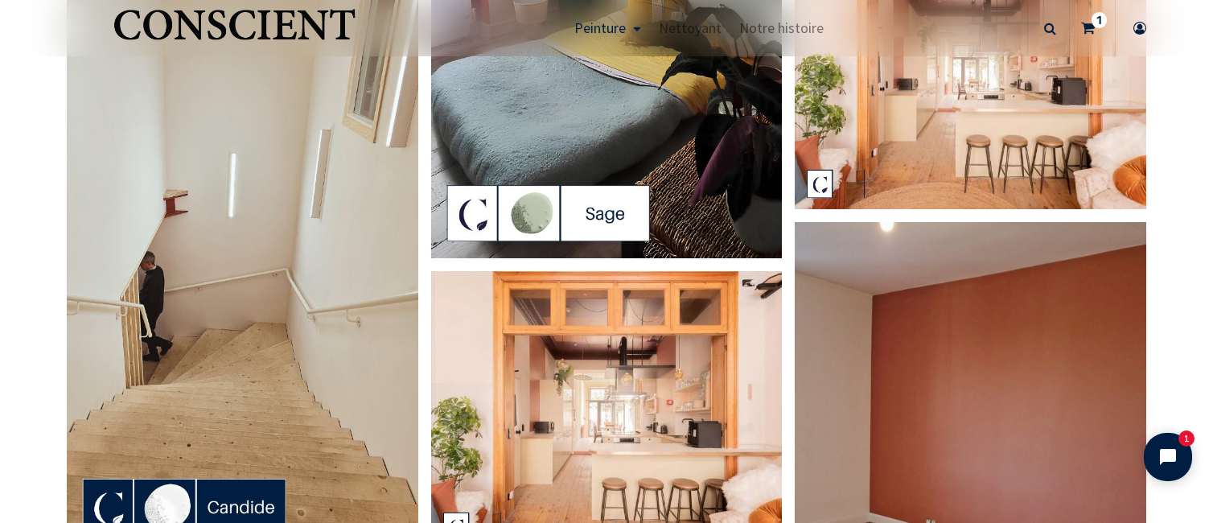
click at [312, 216] on img at bounding box center [242, 239] width 351 height 623
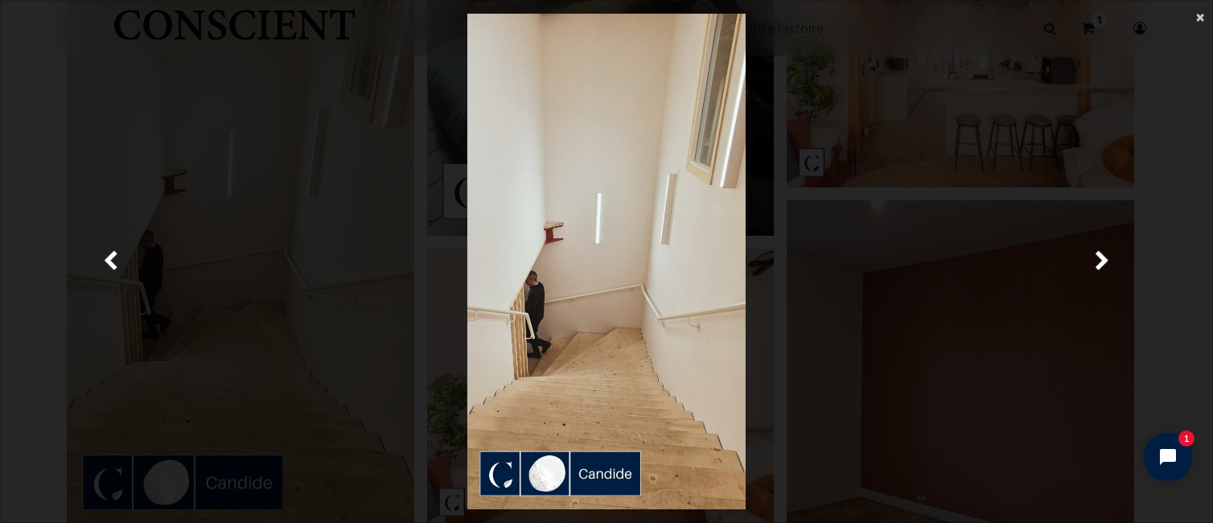
click at [1198, 17] on span "×" at bounding box center [1200, 17] width 8 height 22
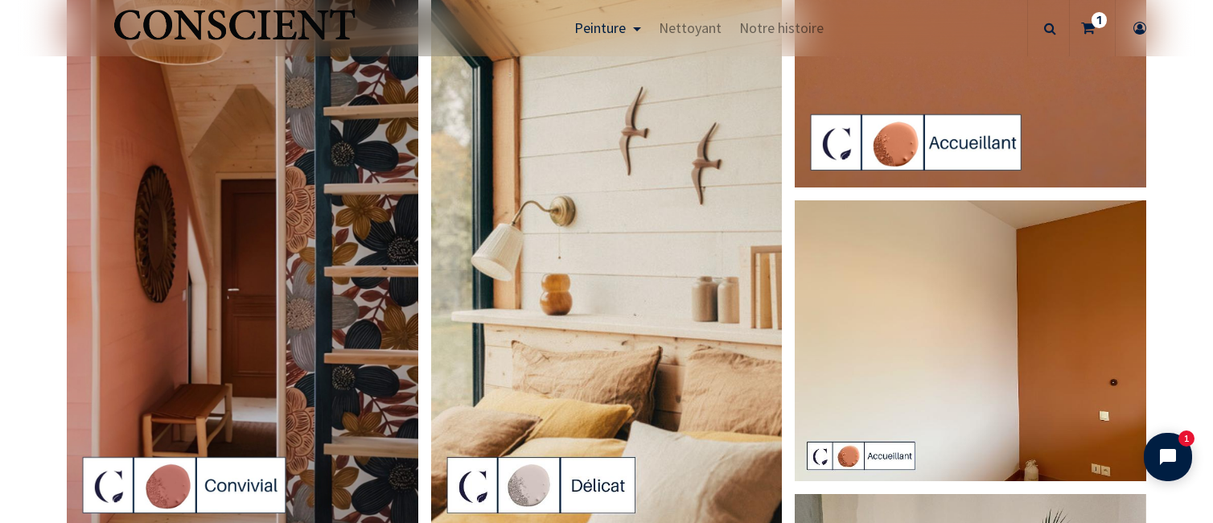
scroll to position [3254, 0]
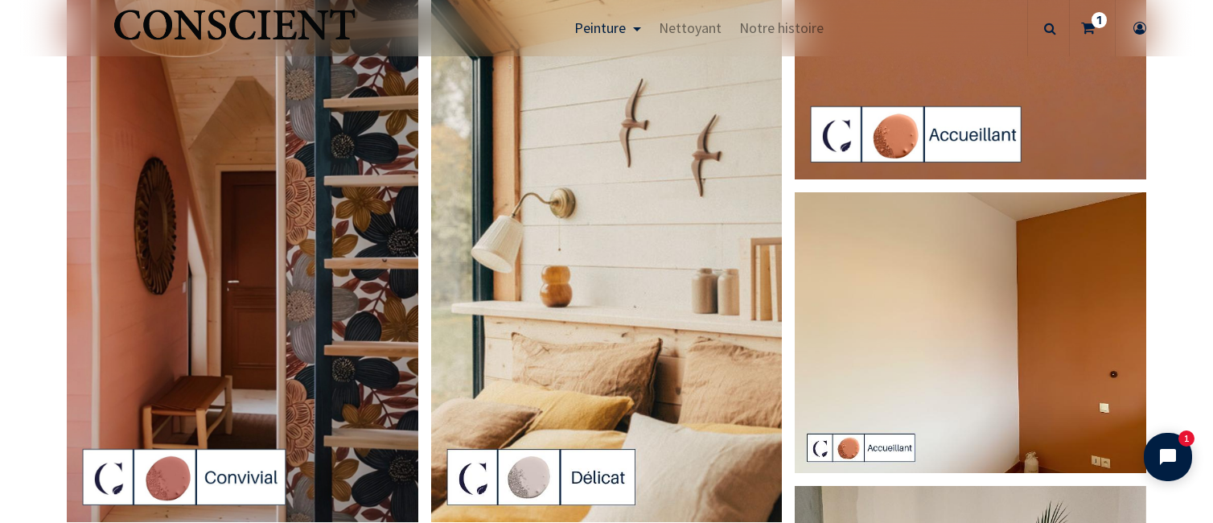
click at [606, 249] on img at bounding box center [606, 210] width 351 height 623
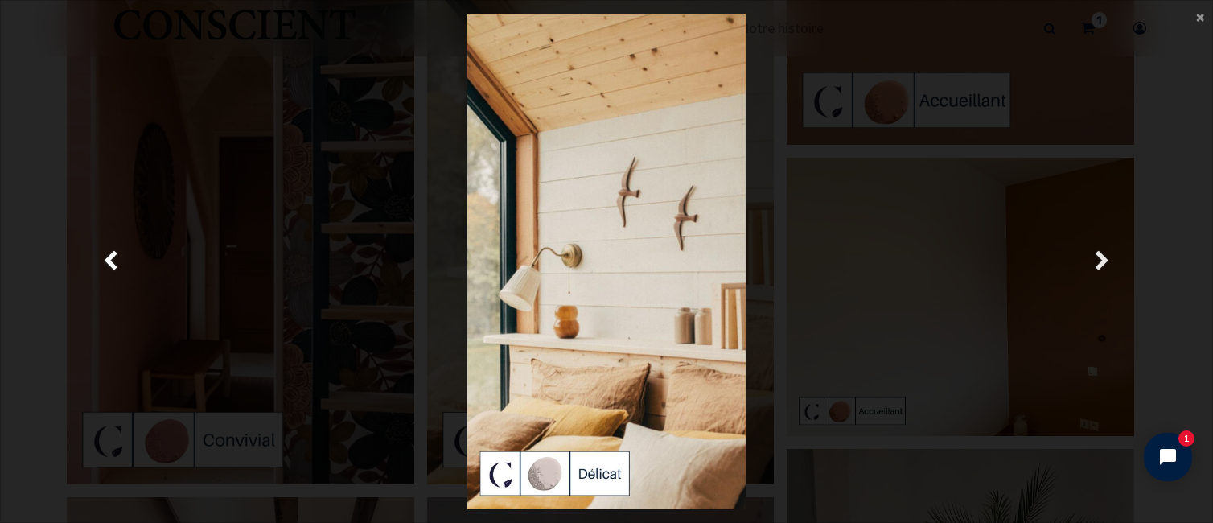
click at [1116, 265] on link "Suivante" at bounding box center [1102, 261] width 175 height 495
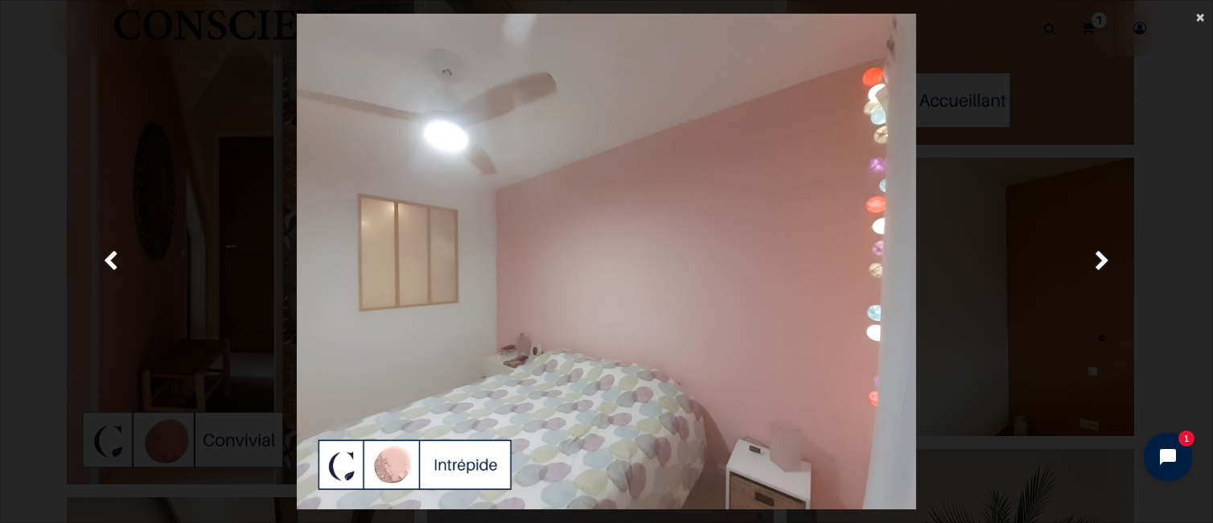
click at [1196, 12] on span "×" at bounding box center [1200, 17] width 8 height 22
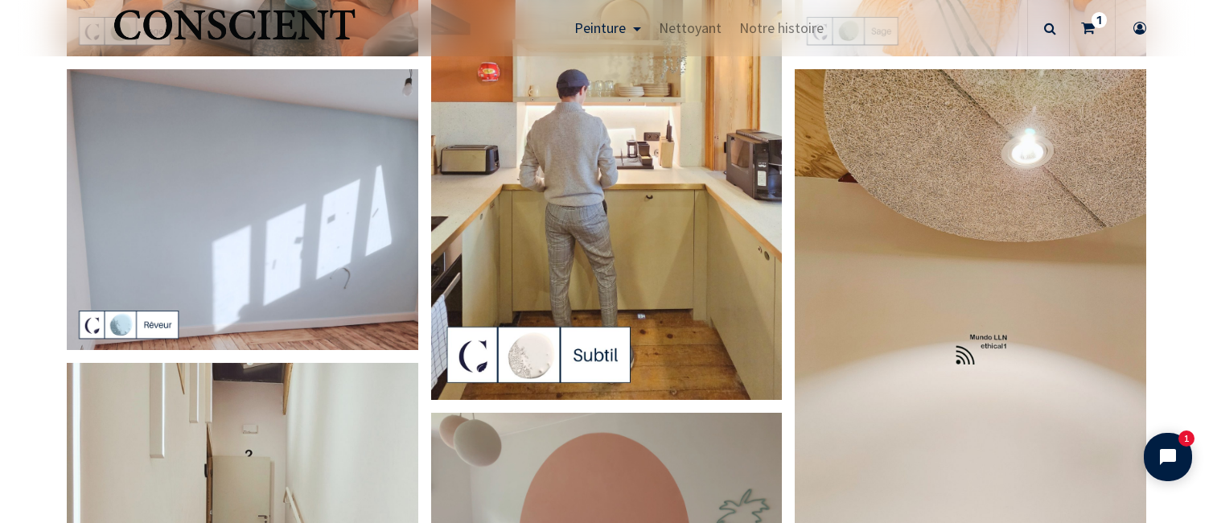
scroll to position [0, 0]
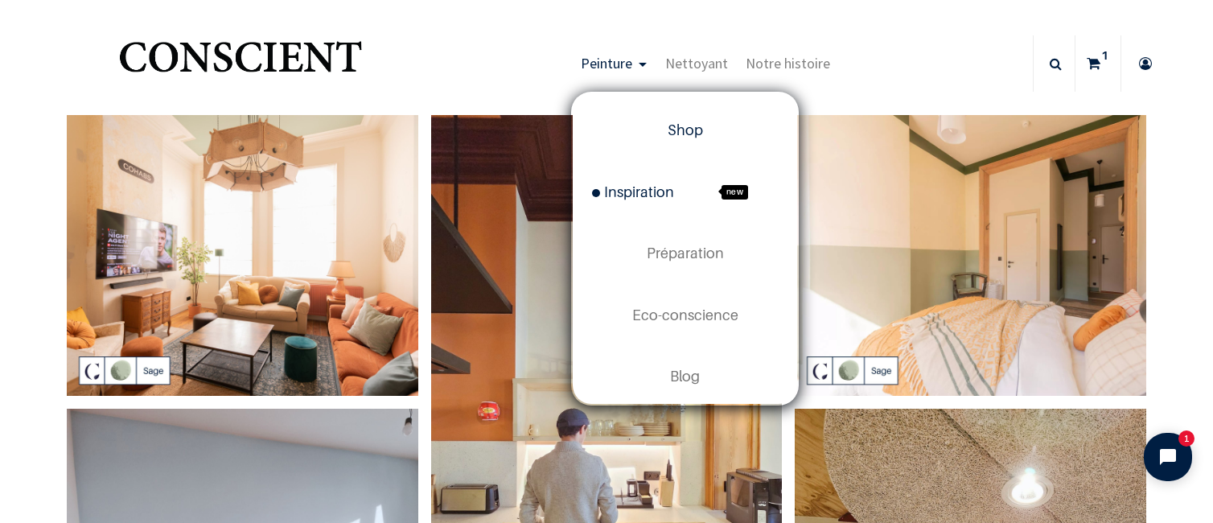
click at [683, 133] on span "Shop" at bounding box center [684, 129] width 35 height 17
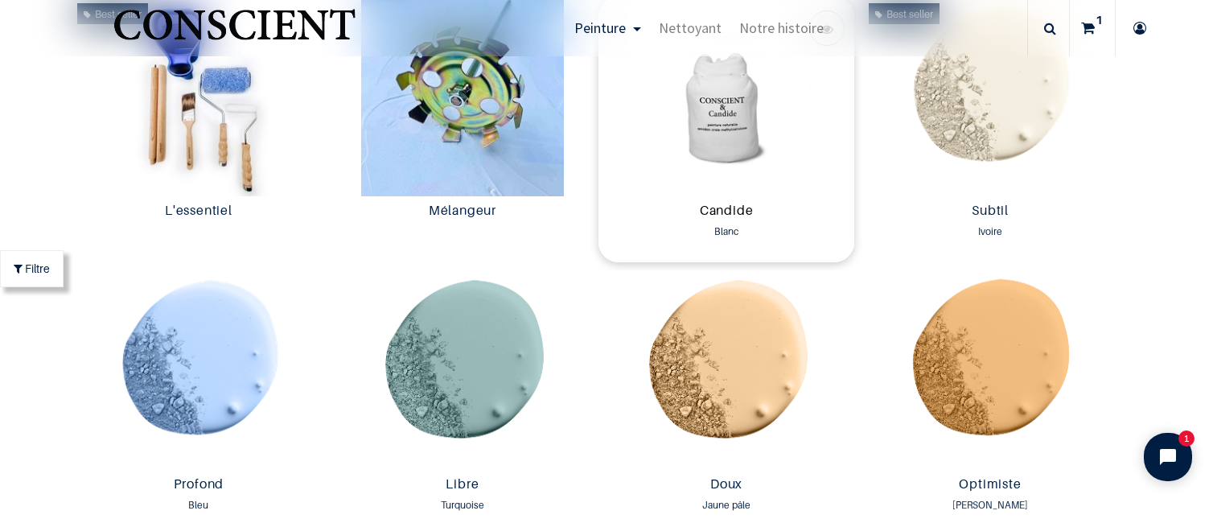
scroll to position [920, 0]
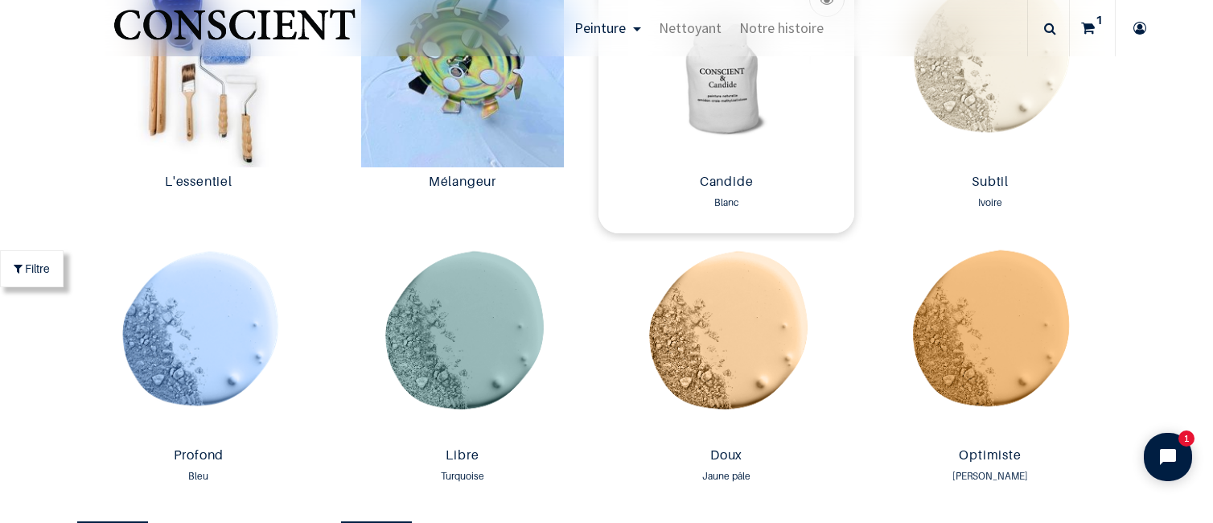
click at [729, 139] on img at bounding box center [726, 67] width 256 height 199
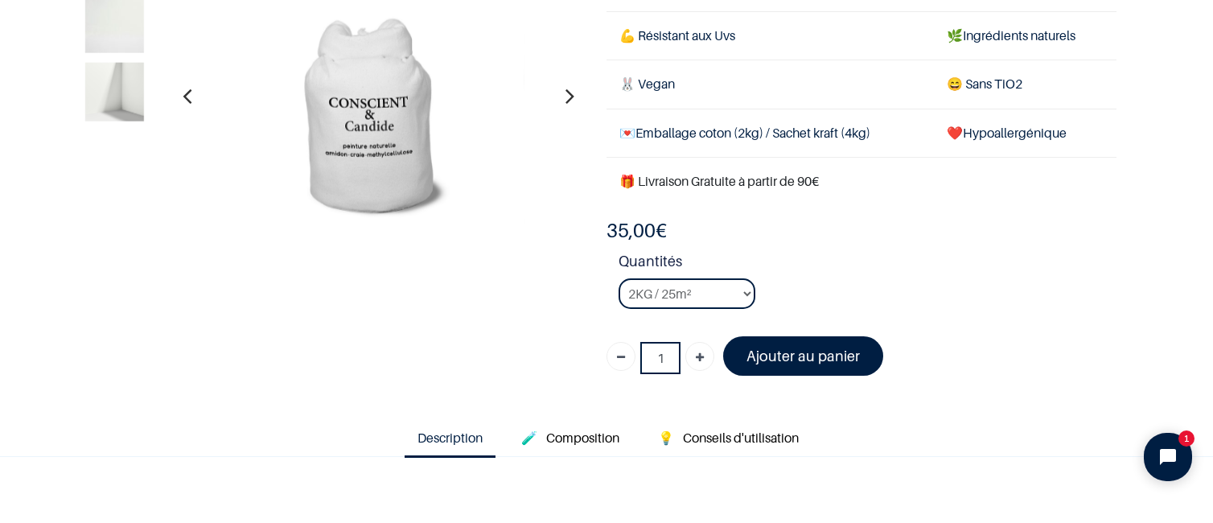
scroll to position [161, 0]
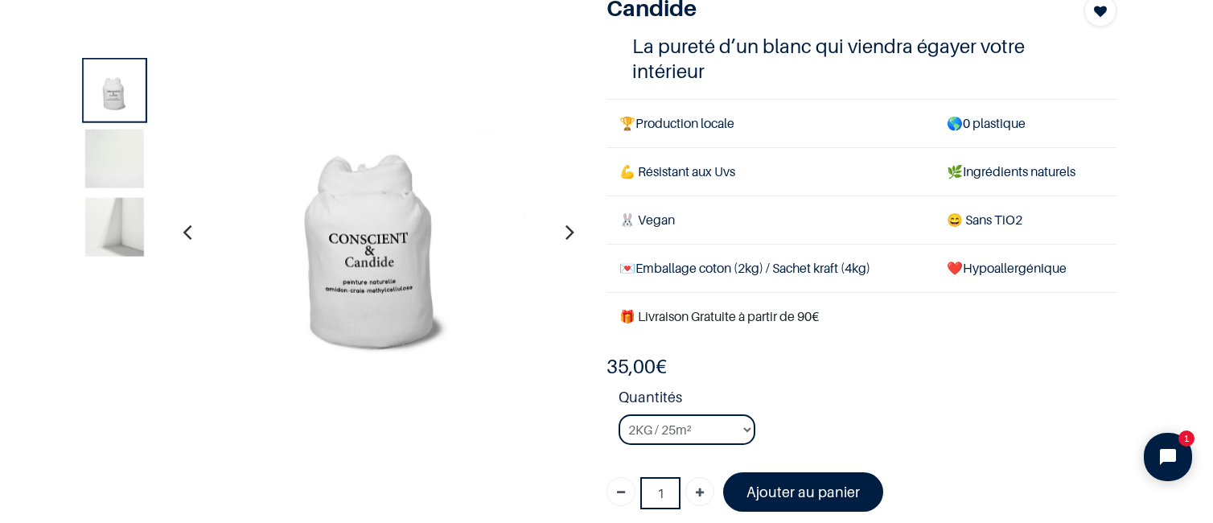
scroll to position [80, 0]
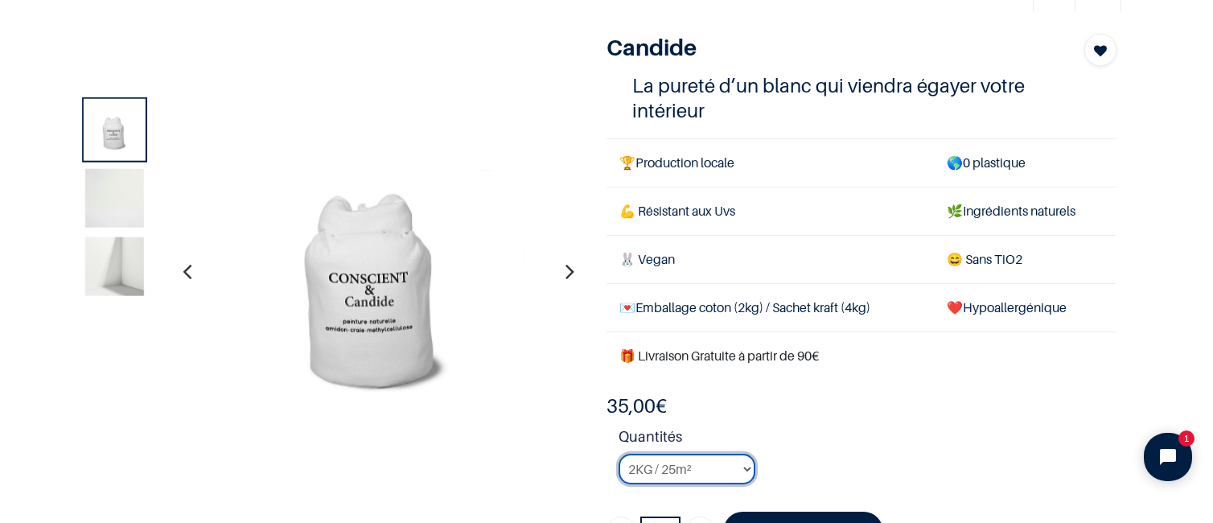
click at [714, 480] on select "2KG / 25m² 4KG / 50m² 8KG / 100m² Testeur" at bounding box center [686, 468] width 137 height 31
select select "2"
click at [618, 453] on select "2KG / 25m² 4KG / 50m² 8KG / 100m² Testeur" at bounding box center [686, 468] width 137 height 31
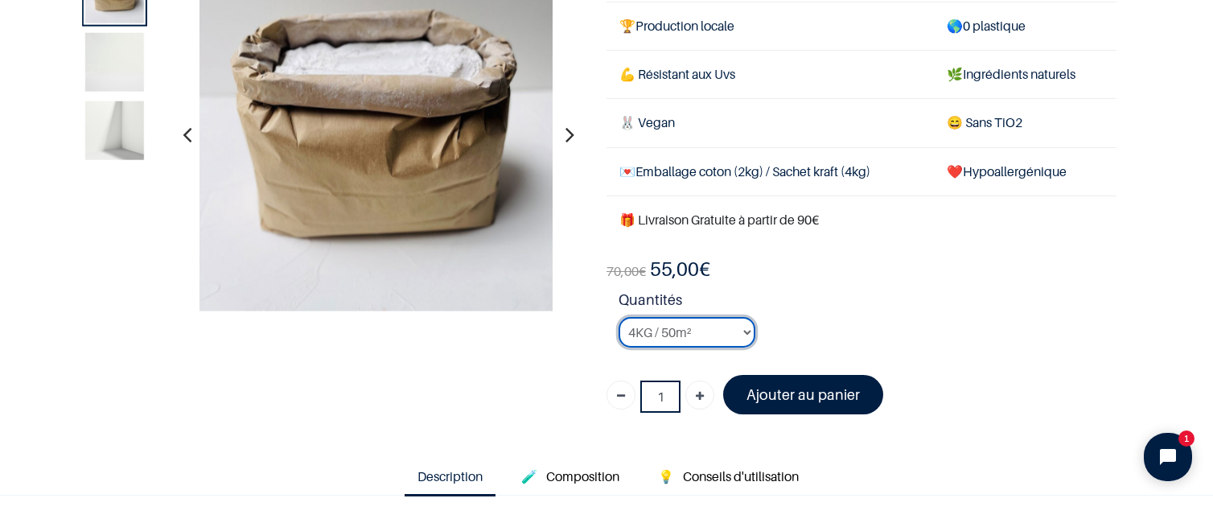
scroll to position [161, 0]
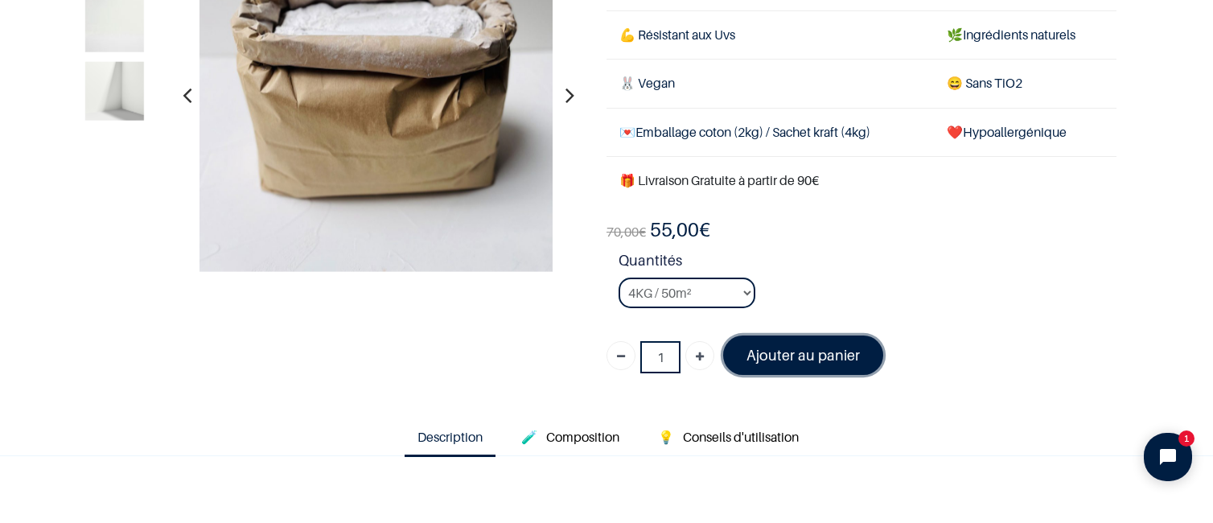
click at [793, 370] on link "Ajouter au panier" at bounding box center [803, 354] width 160 height 39
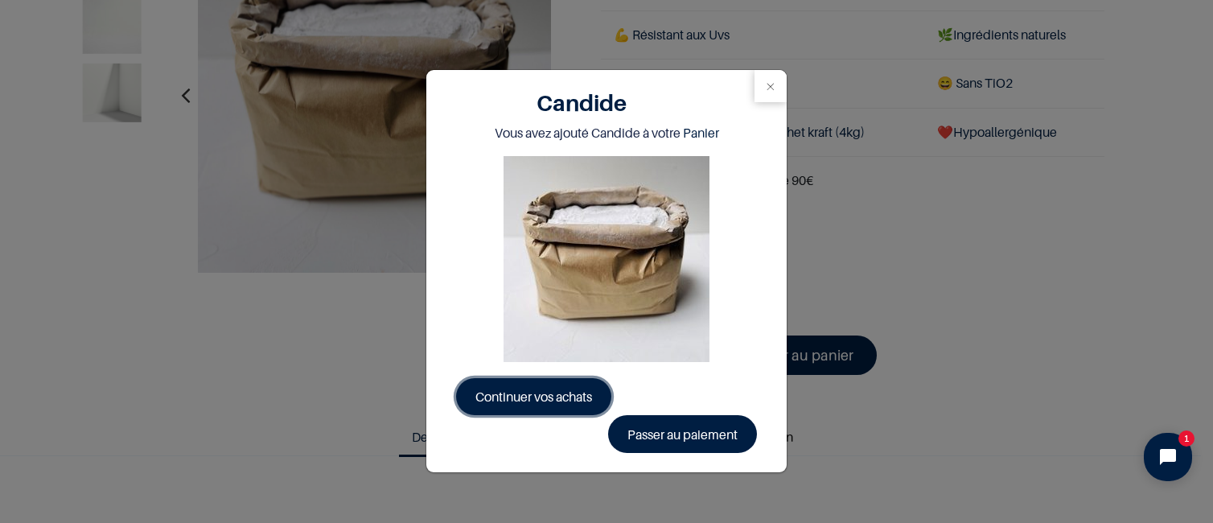
click at [521, 405] on link "Continuer vos achats" at bounding box center [533, 396] width 155 height 37
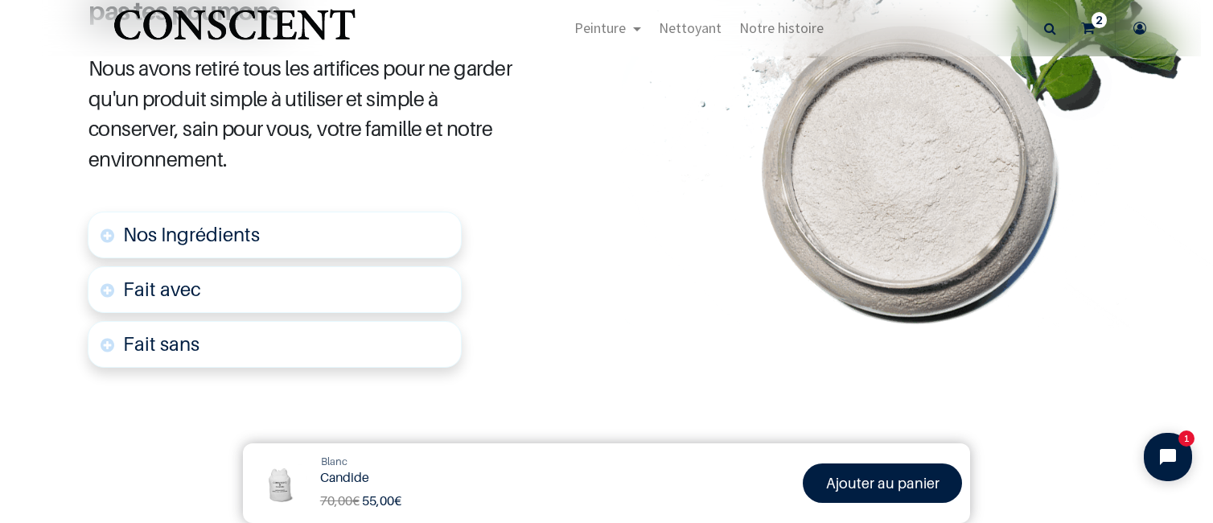
scroll to position [1425, 0]
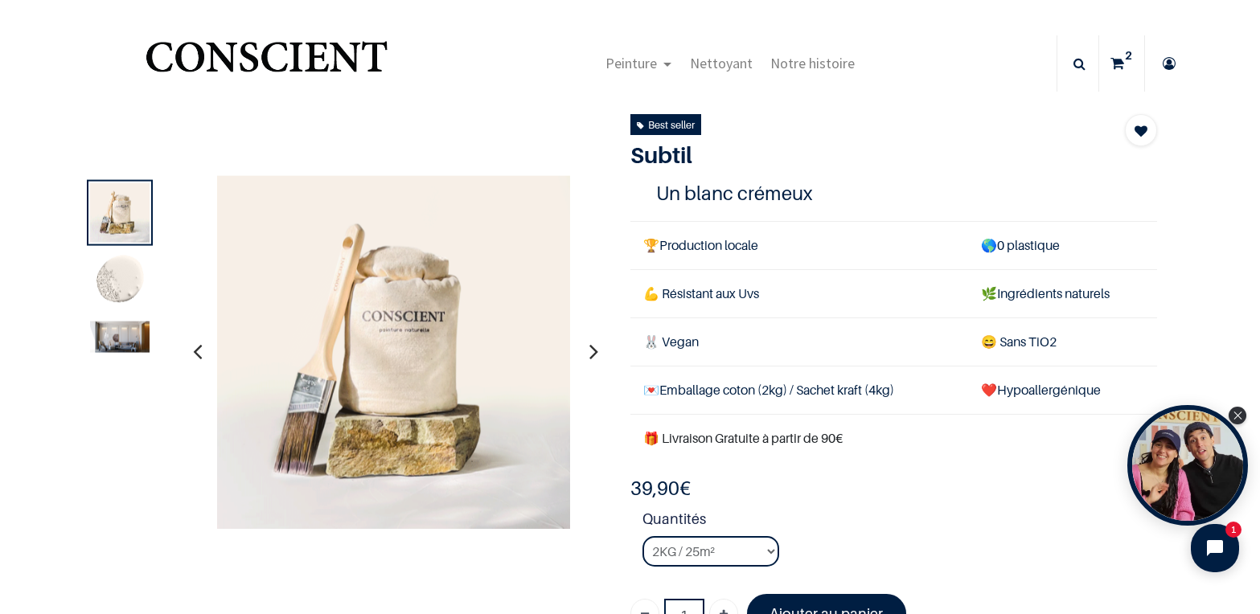
click at [310, 61] on img "Logo of Conscient" at bounding box center [266, 64] width 248 height 64
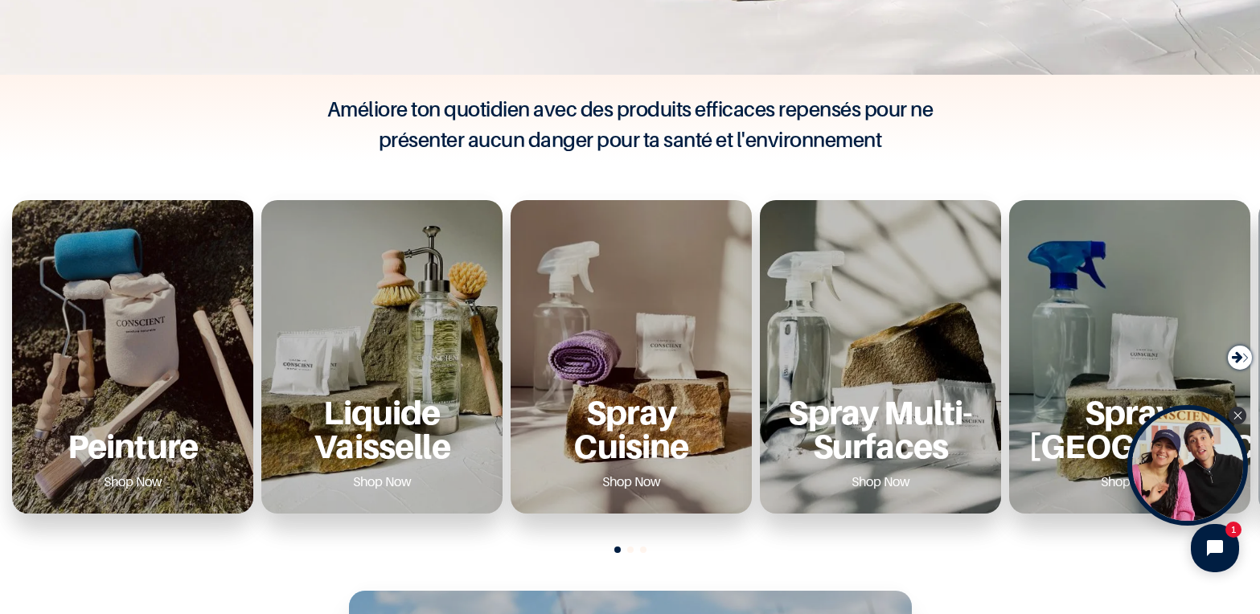
scroll to position [499, 0]
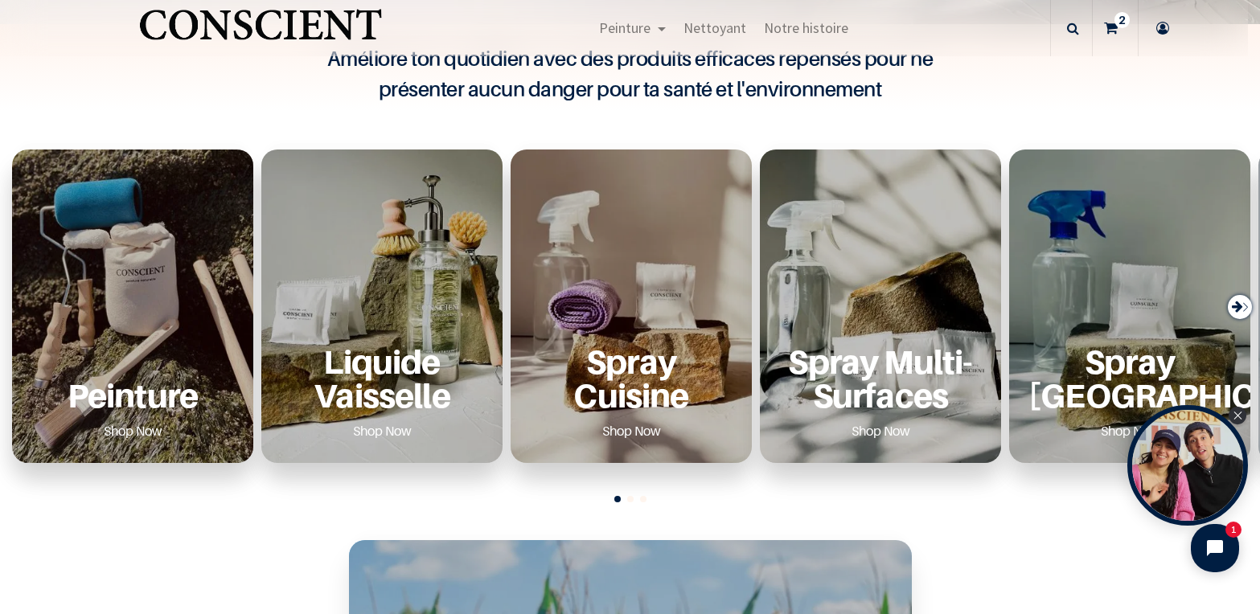
click at [200, 268] on div "Peinture Shop Now" at bounding box center [132, 307] width 241 height 314
click at [153, 429] on link "Shop Now" at bounding box center [132, 431] width 97 height 26
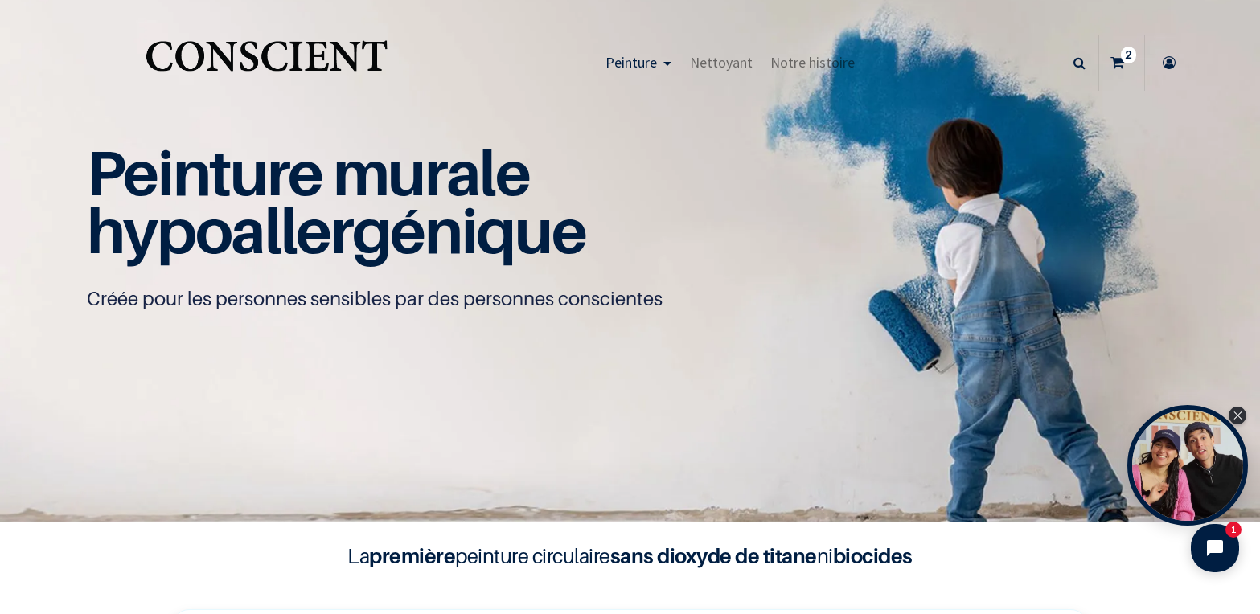
scroll to position [62, 0]
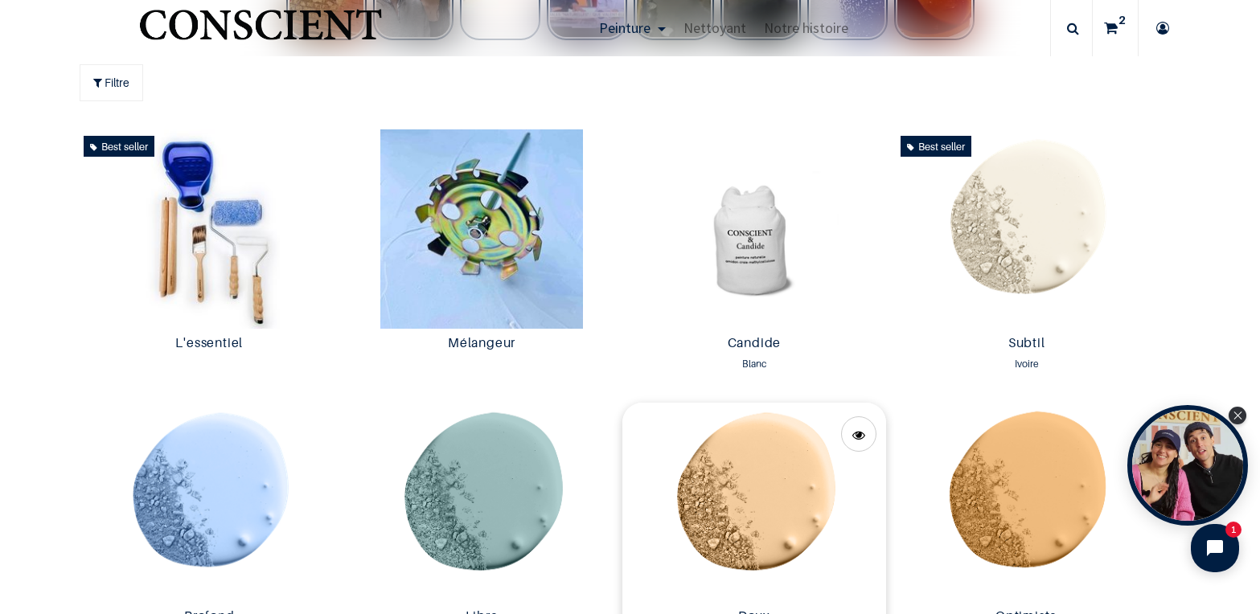
scroll to position [804, 0]
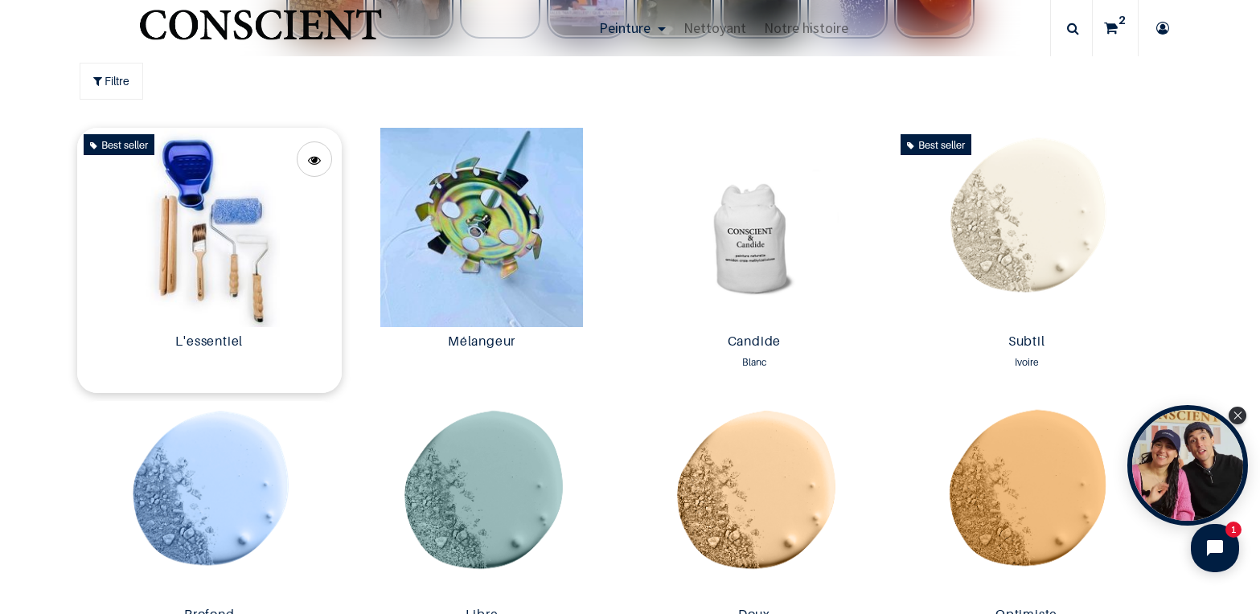
click at [183, 288] on img at bounding box center [209, 227] width 265 height 199
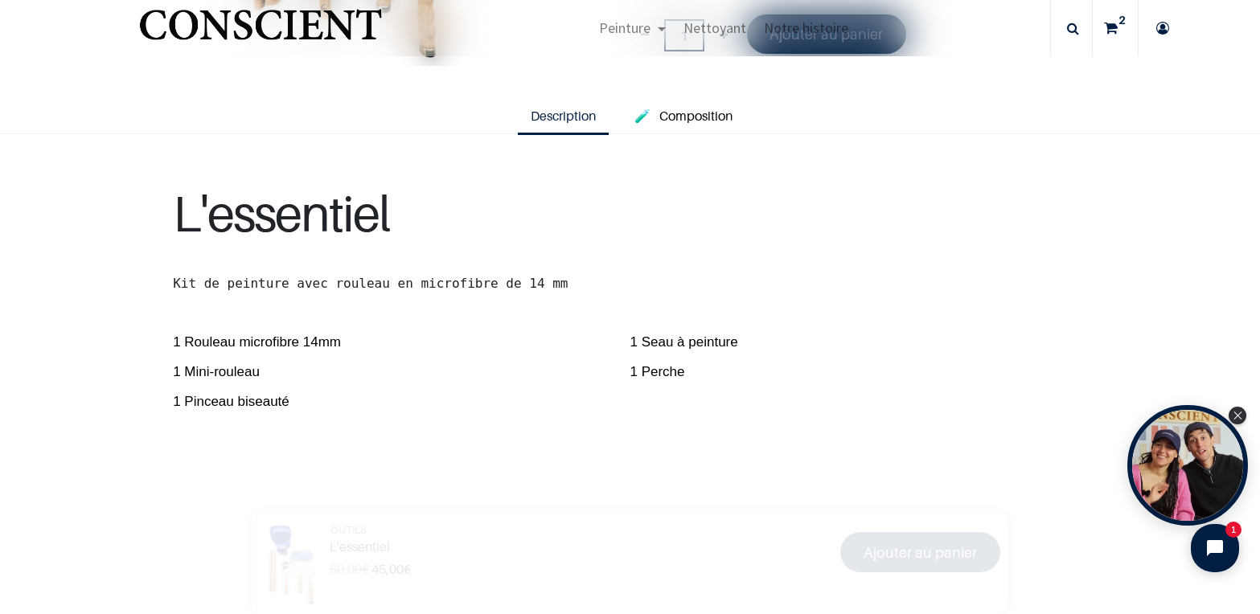
scroll to position [322, 0]
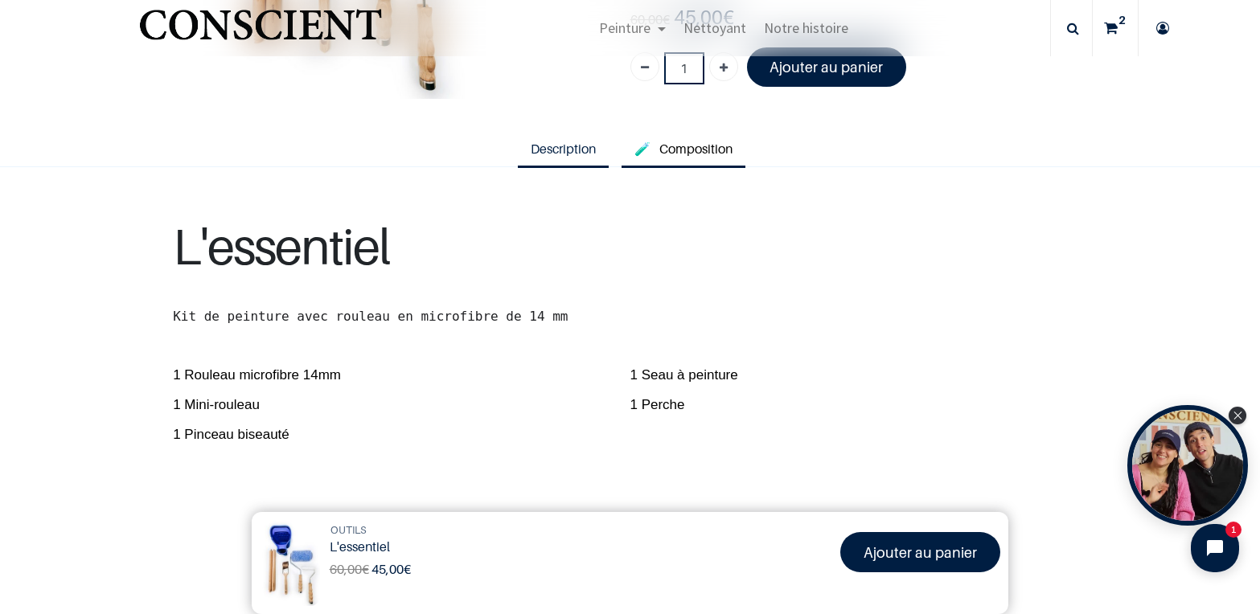
click at [679, 141] on span "Composition" at bounding box center [695, 149] width 73 height 16
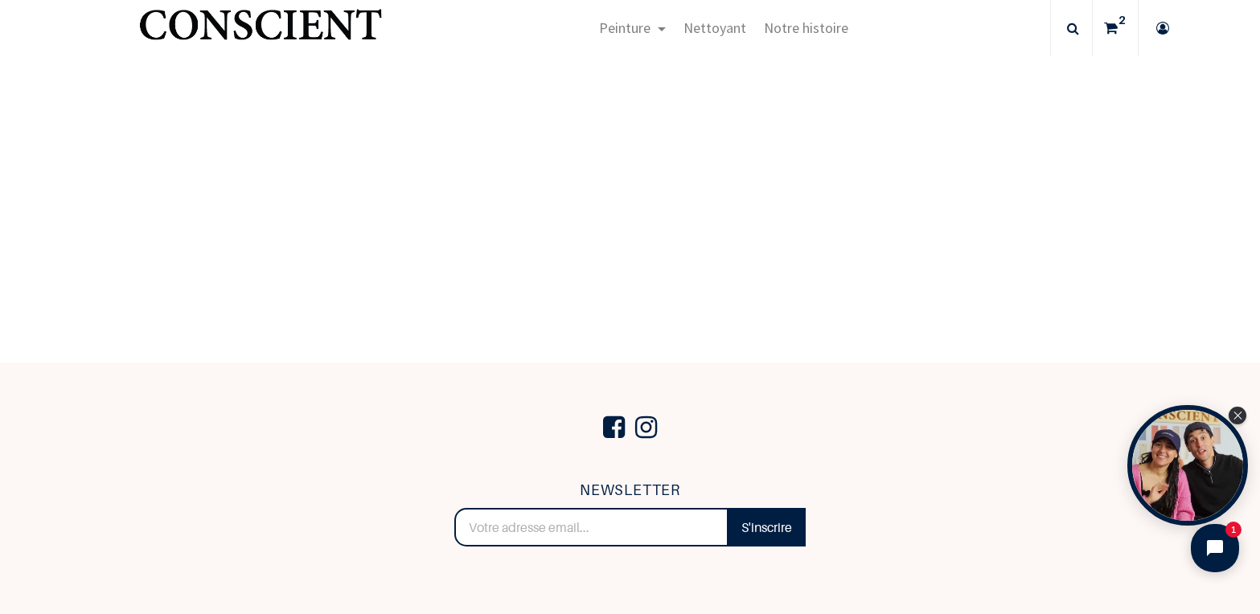
scroll to position [1002, 0]
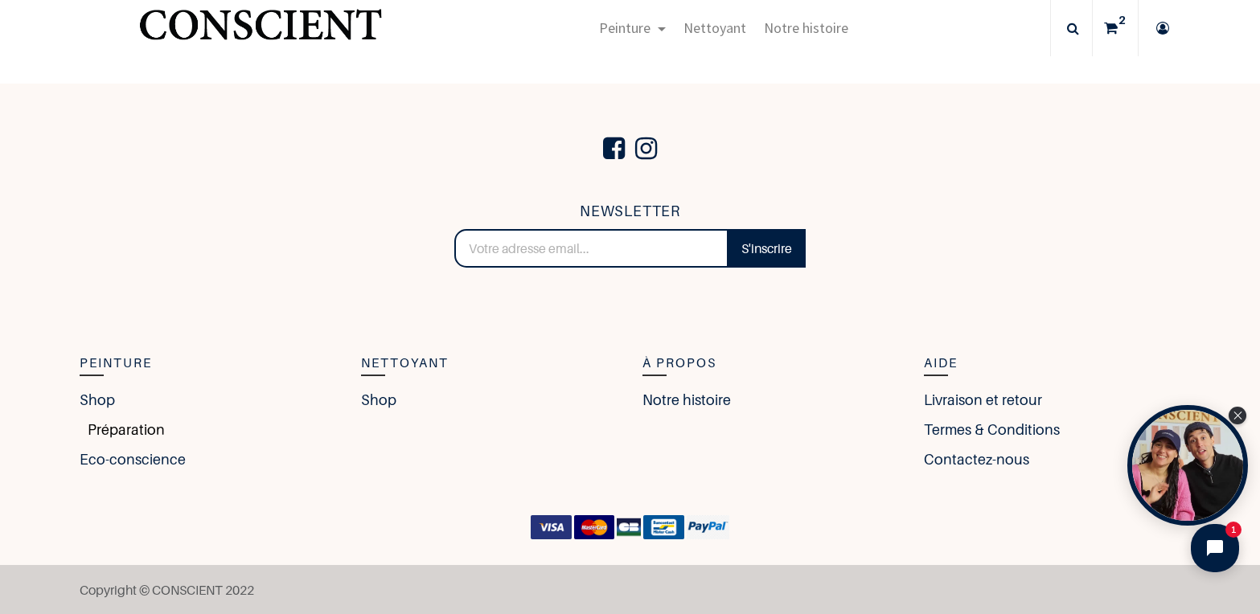
click at [101, 430] on link "Préparation" at bounding box center [122, 430] width 85 height 22
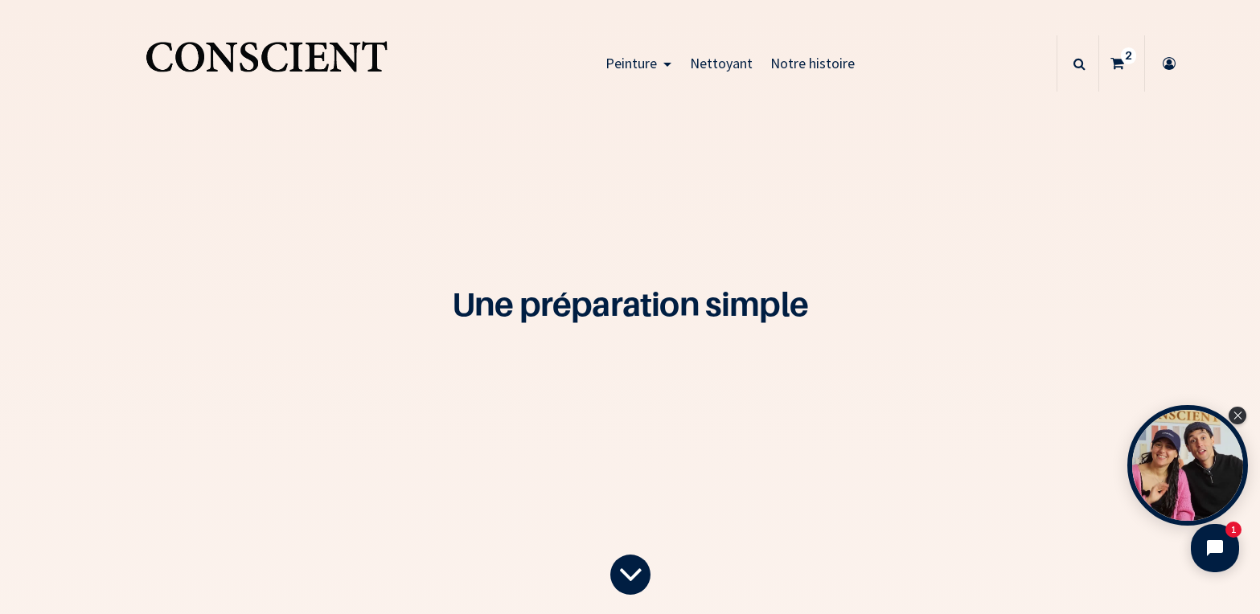
scroll to position [56, 0]
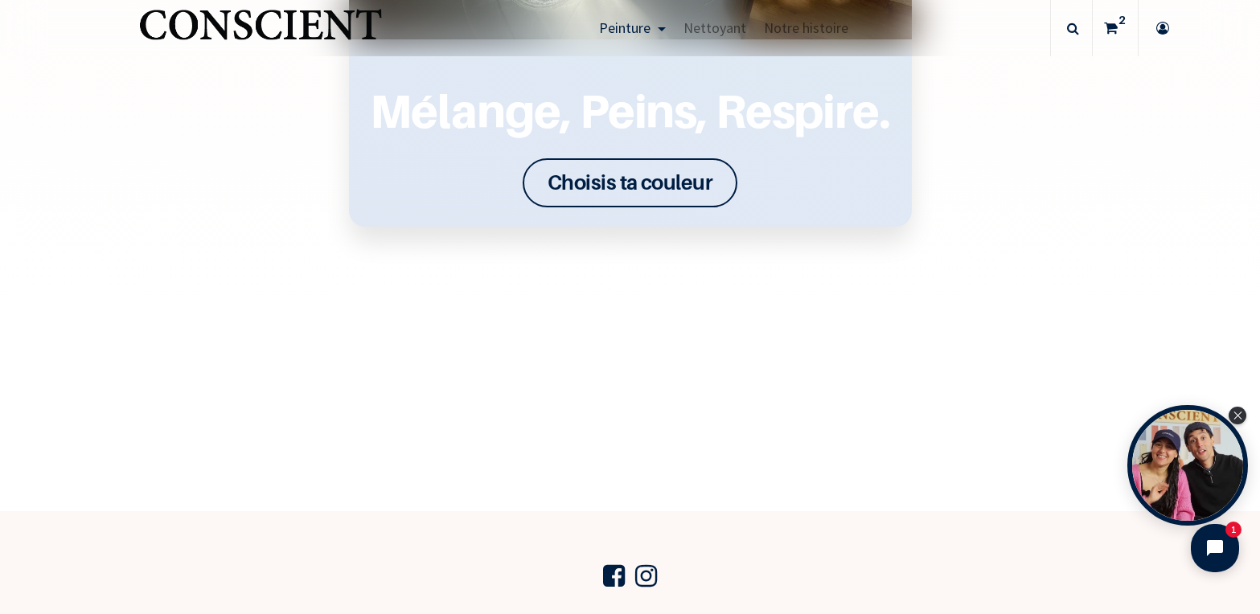
scroll to position [161, 0]
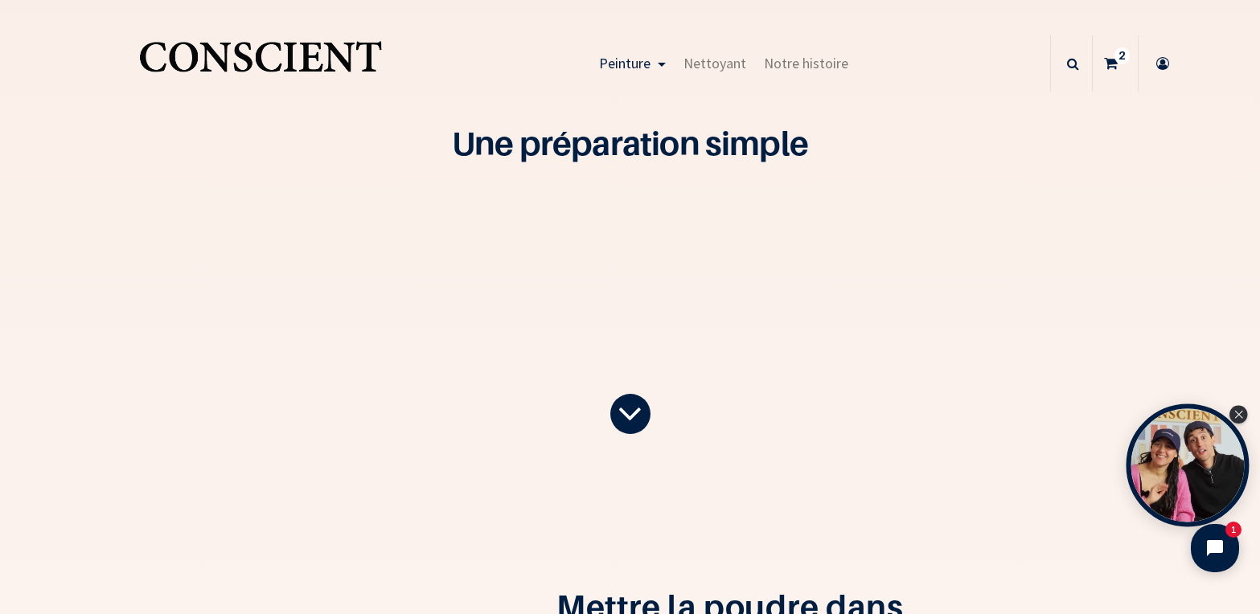
drag, startPoint x: 1135, startPoint y: 476, endPoint x: 1136, endPoint y: 462, distance: 14.5
click at [1136, 468] on div "Open Tolstoy widget" at bounding box center [1188, 465] width 123 height 123
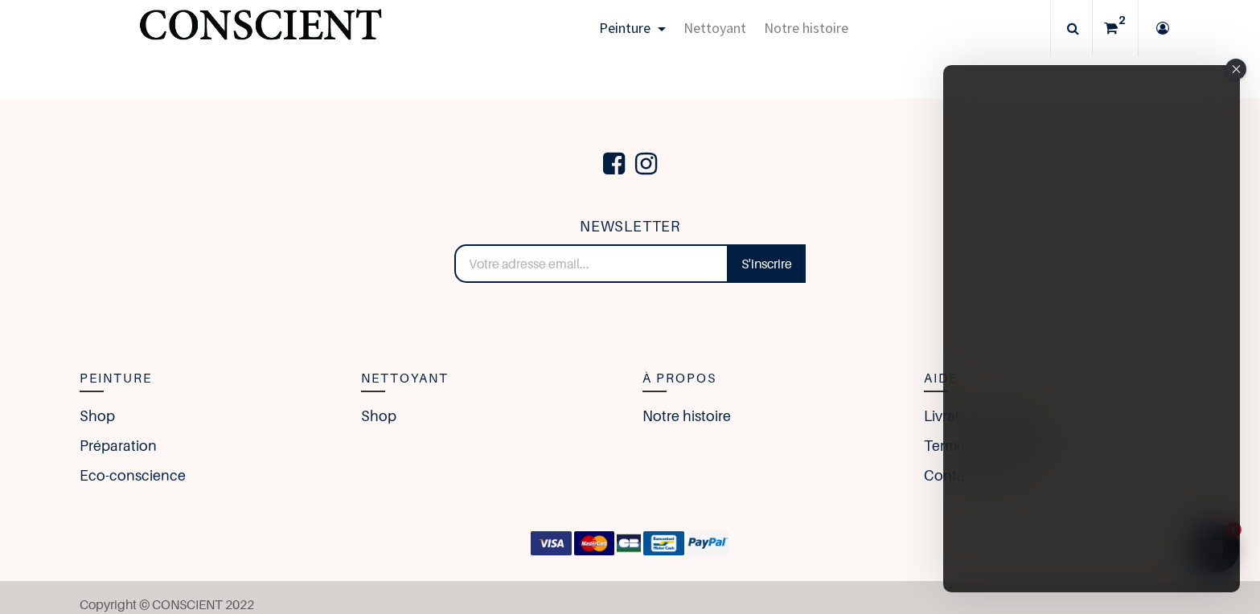
scroll to position [2808, 0]
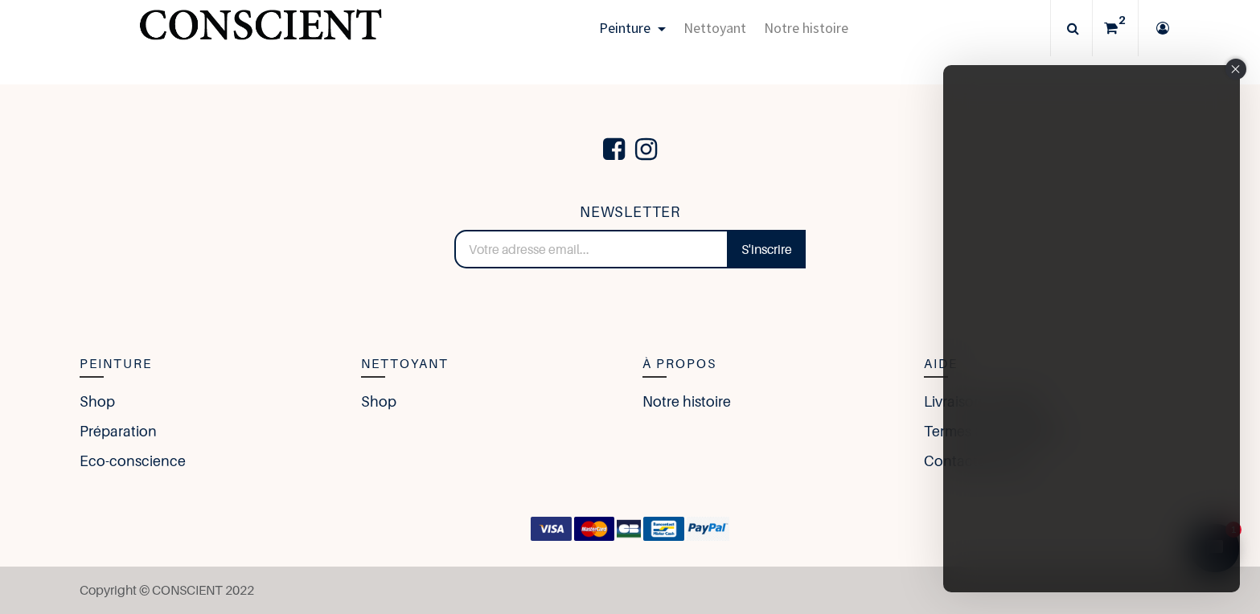
click at [1233, 62] on div "Close" at bounding box center [1235, 69] width 21 height 21
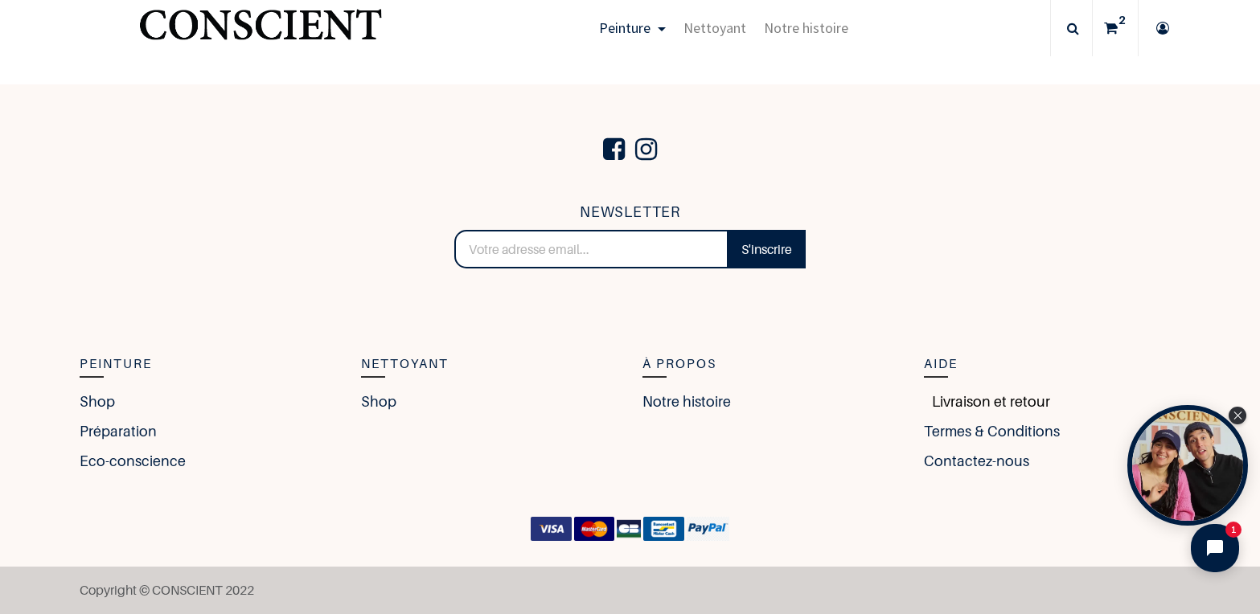
click at [1010, 405] on link "Livraison et retour" at bounding box center [987, 402] width 126 height 22
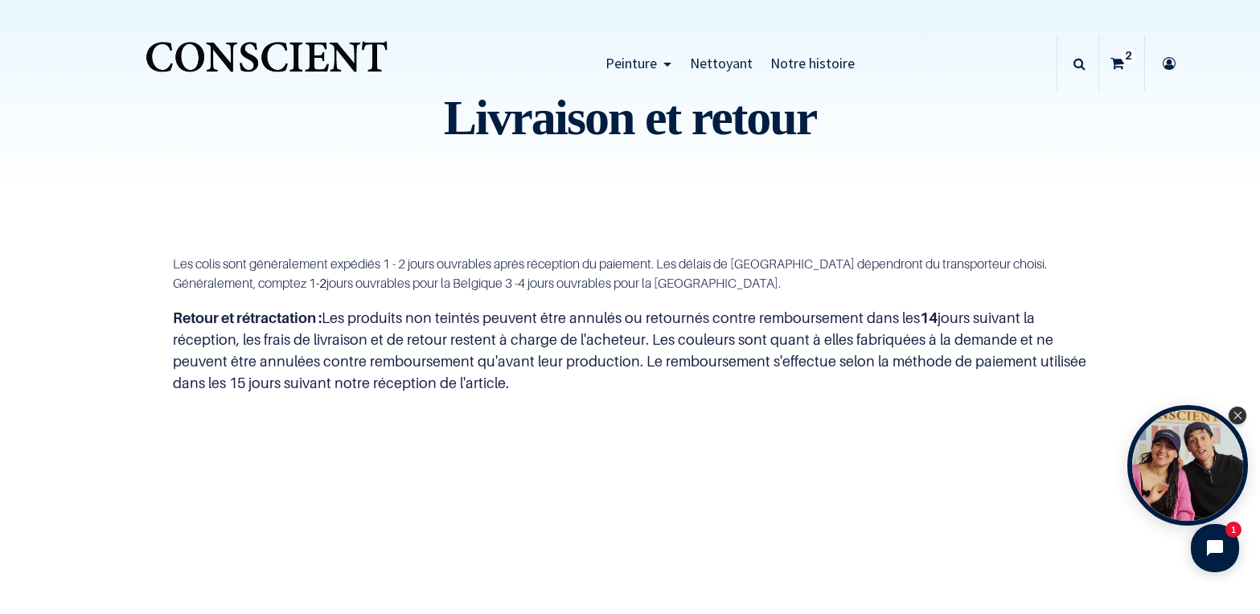
drag, startPoint x: 150, startPoint y: 280, endPoint x: 154, endPoint y: 269, distance: 11.2
click at [153, 275] on div "Les colis sont généralement expédiés 1 - 2 jours ouvrables après réception du p…" at bounding box center [631, 324] width 1126 height 219
drag, startPoint x: 159, startPoint y: 259, endPoint x: 601, endPoint y: 408, distance: 465.8
click at [601, 408] on div "Les colis sont généralement expédiés 1 - 2 jours ouvrables après réception du p…" at bounding box center [630, 324] width 938 height 219
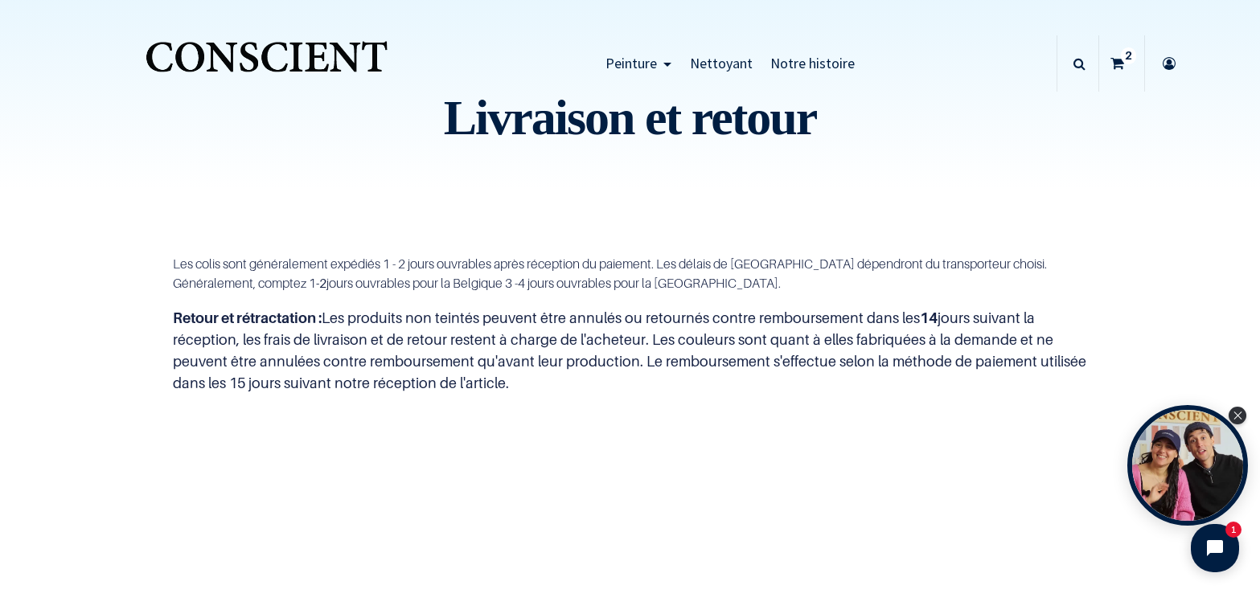
drag, startPoint x: 571, startPoint y: 385, endPoint x: 179, endPoint y: 328, distance: 396.5
click at [179, 328] on p "Retour et rétractation : Les produits non teintés peuvent être annulés ou retou…" at bounding box center [630, 350] width 914 height 87
drag, startPoint x: 189, startPoint y: 318, endPoint x: 587, endPoint y: 397, distance: 405.7
click at [587, 397] on div "Les colis sont généralement expédiés 1 - 2 jours ouvrables après réception du p…" at bounding box center [630, 324] width 938 height 219
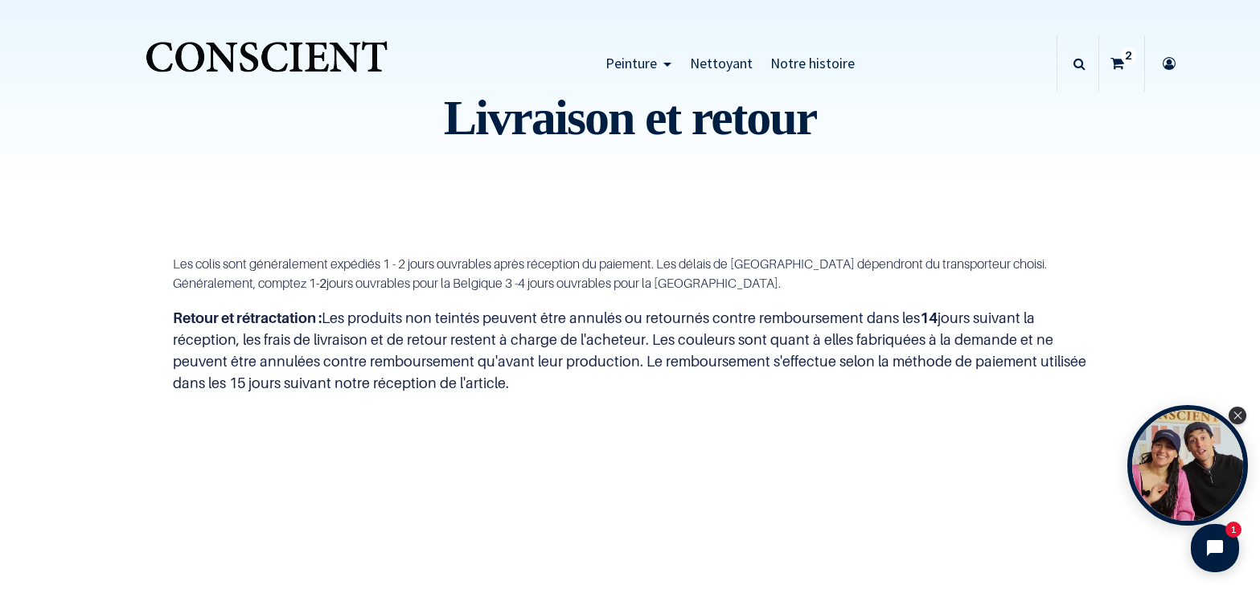
click at [589, 397] on div "Les colis sont généralement expédiés 1 - 2 jours ouvrables après réception du p…" at bounding box center [630, 324] width 938 height 219
drag, startPoint x: 605, startPoint y: 389, endPoint x: 186, endPoint y: 326, distance: 424.4
click at [186, 326] on p "Retour et rétractation : Les produits non teintés peuvent être annulés ou retou…" at bounding box center [630, 350] width 914 height 87
click at [186, 326] on b "Retour et rétractation :" at bounding box center [247, 318] width 149 height 17
click at [794, 59] on span "Notre histoire" at bounding box center [812, 63] width 84 height 18
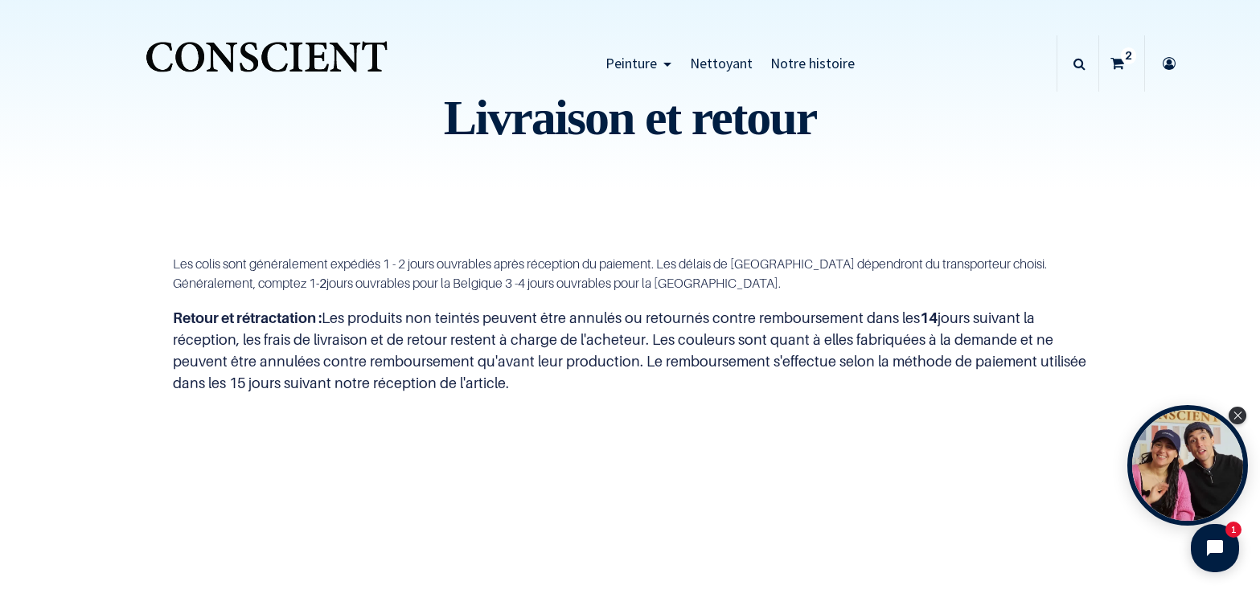
click at [1110, 62] on icon at bounding box center [1117, 63] width 14 height 56
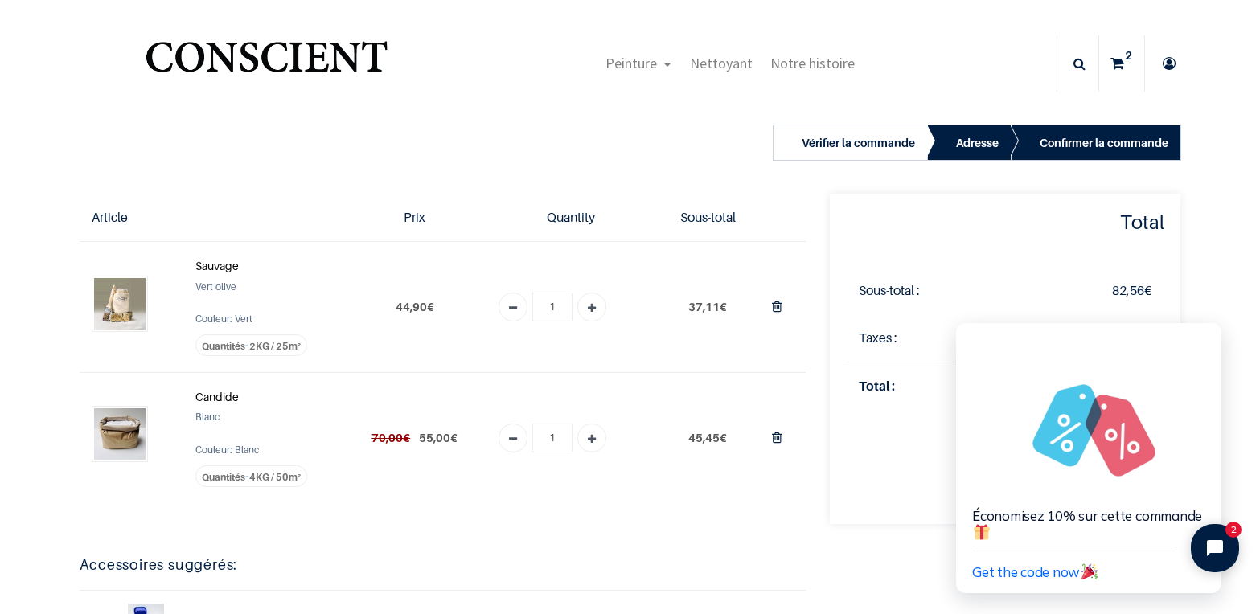
click at [589, 435] on link "Add one" at bounding box center [591, 438] width 29 height 29
type input "2"
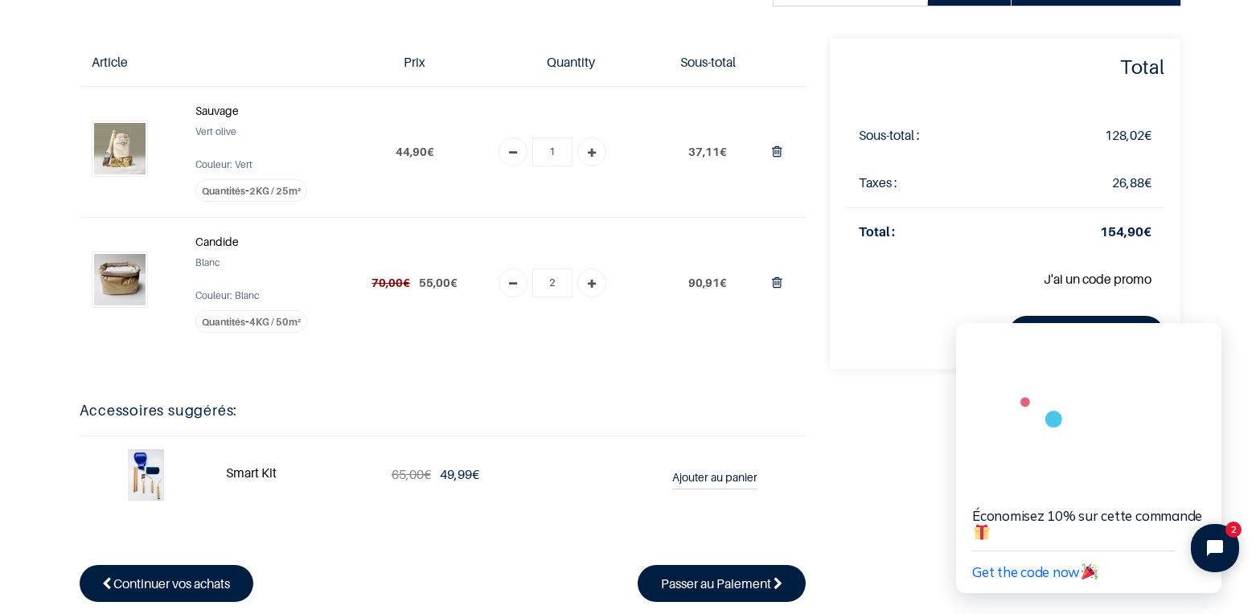
scroll to position [161, 0]
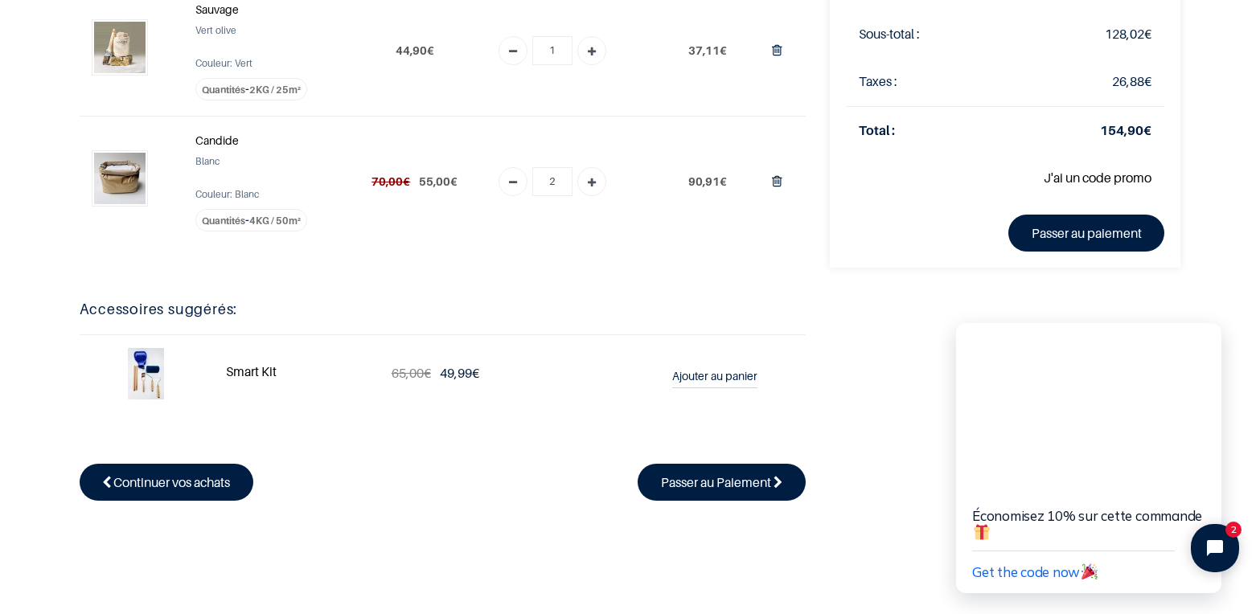
click at [142, 368] on img at bounding box center [146, 373] width 36 height 51
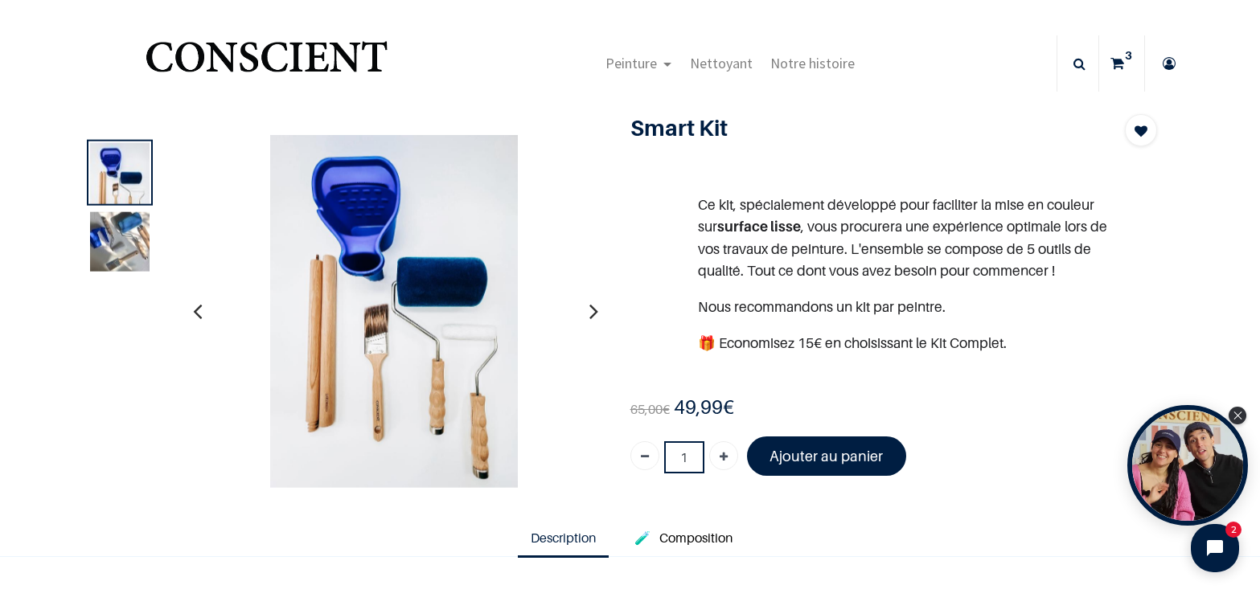
click at [128, 244] on img at bounding box center [120, 241] width 60 height 60
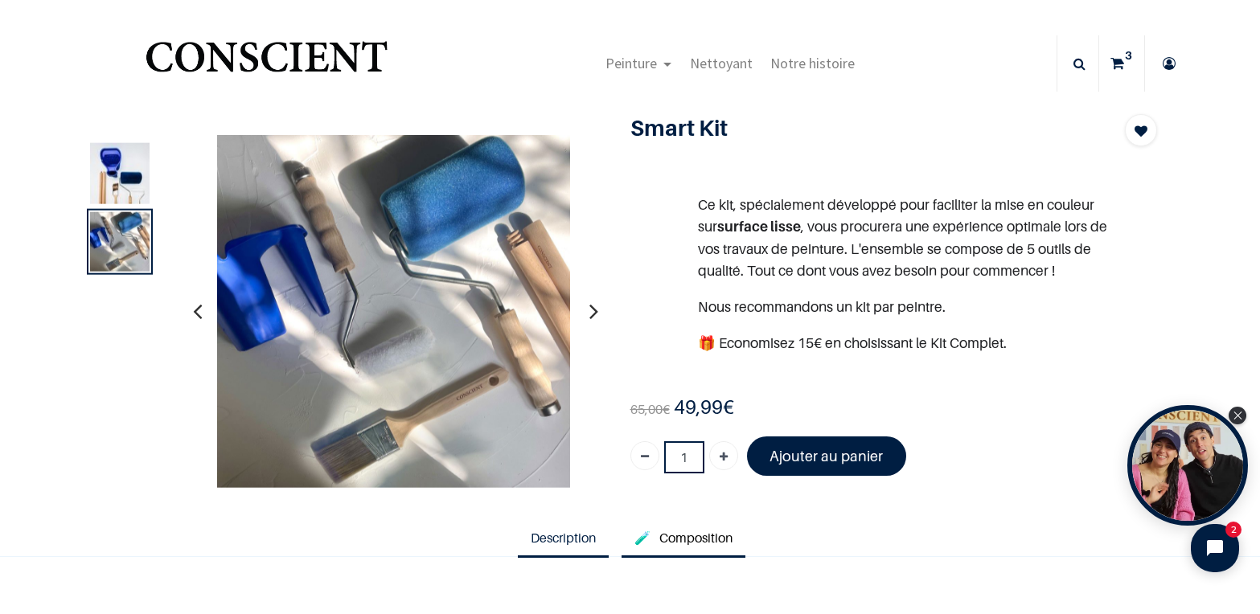
click at [690, 538] on span "Composition" at bounding box center [695, 538] width 73 height 16
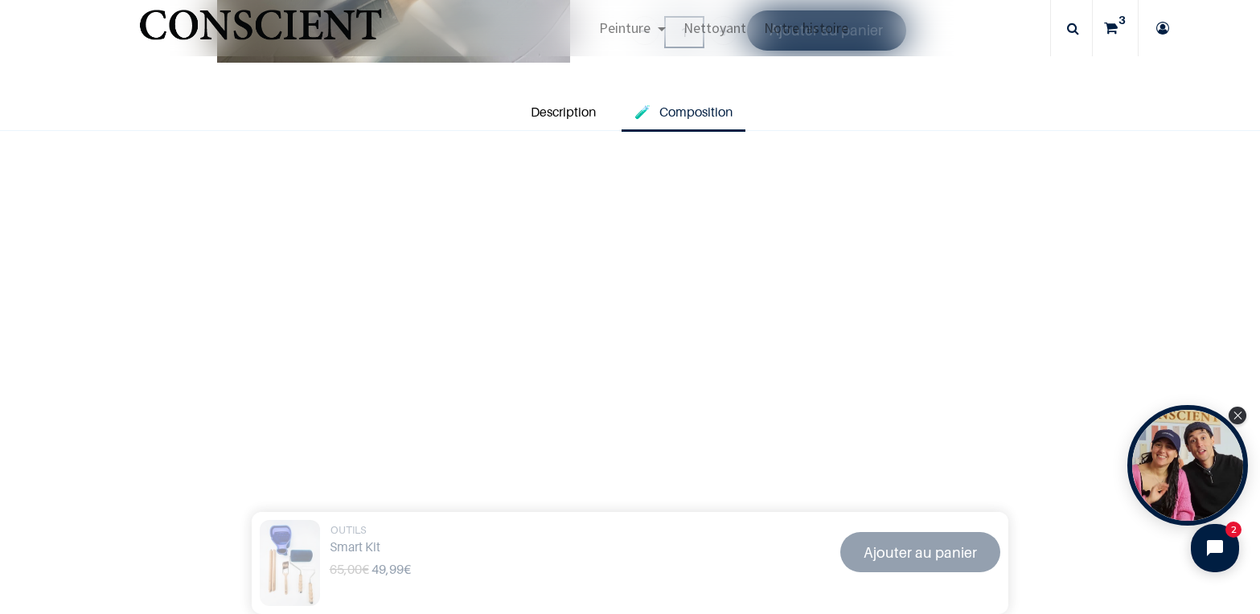
scroll to position [322, 0]
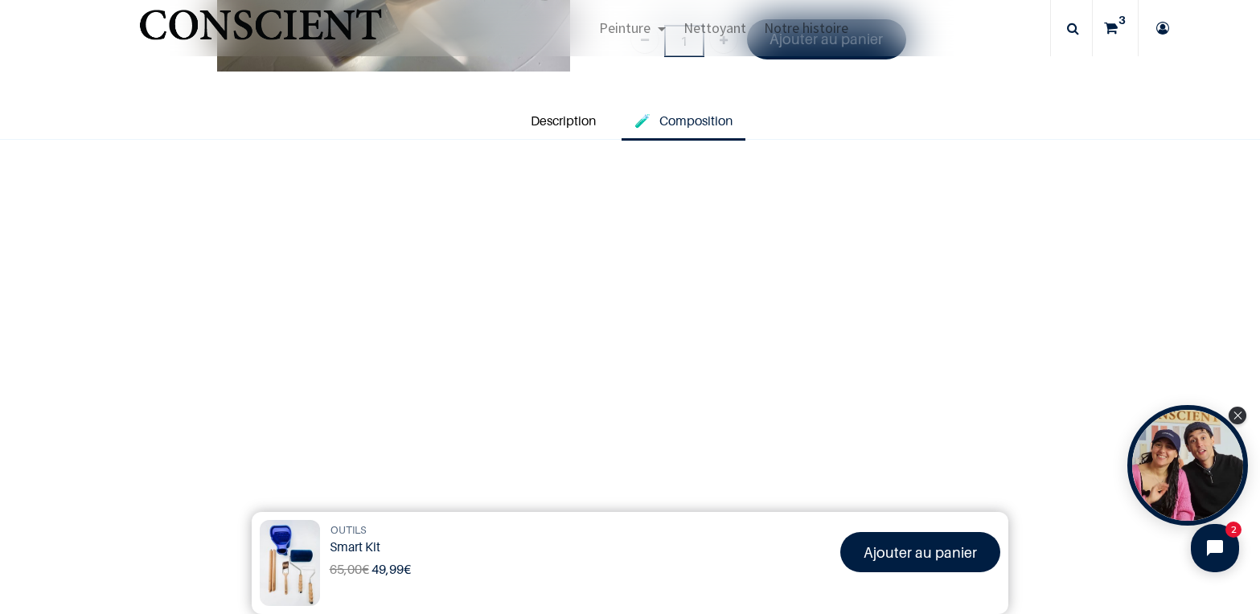
drag, startPoint x: 705, startPoint y: 318, endPoint x: 817, endPoint y: 347, distance: 115.3
click at [817, 347] on main "Products Smart Kit OUTILS Smart Kit 65,00 € 49,99 € 49.99 EUR 65,00 € Ajouter a…" at bounding box center [630, 206] width 1260 height 1057
click at [556, 129] on link "Description" at bounding box center [563, 122] width 91 height 37
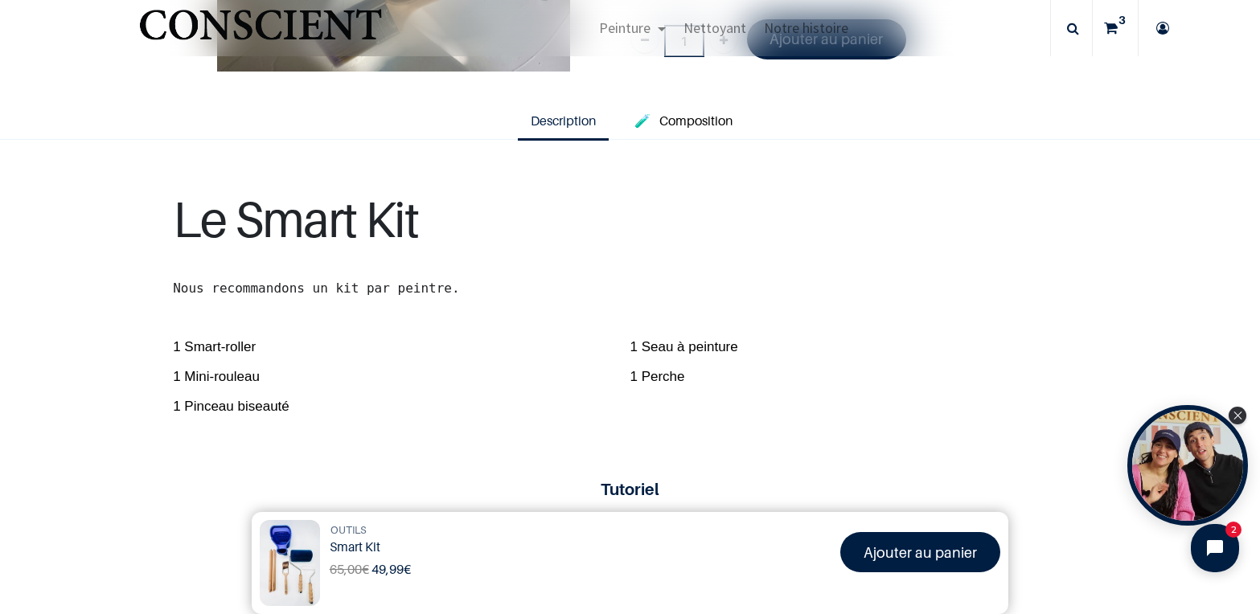
scroll to position [402, 0]
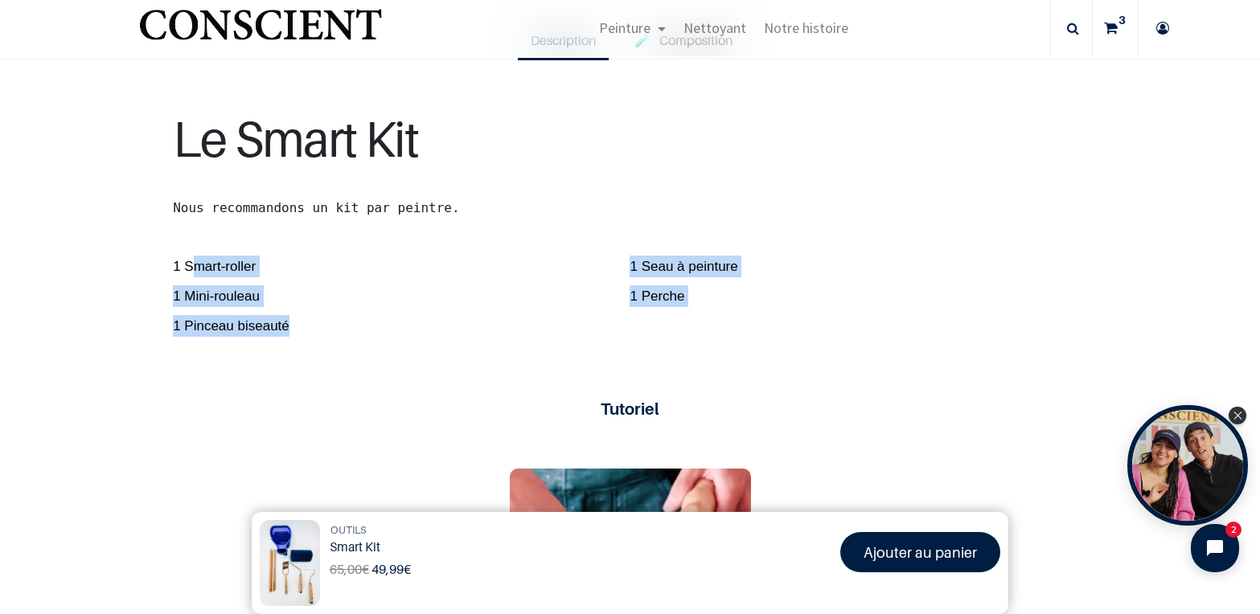
drag, startPoint x: 184, startPoint y: 268, endPoint x: 338, endPoint y: 328, distance: 165.0
click at [338, 328] on p "1 Smart-roller 1 Seau à peinture 1 Mini-rouleau 1 Perche 1 Pinceau biseauté" at bounding box center [630, 284] width 914 height 105
click at [338, 328] on span "1 Pinceau biseauté" at bounding box center [401, 322] width 457 height 30
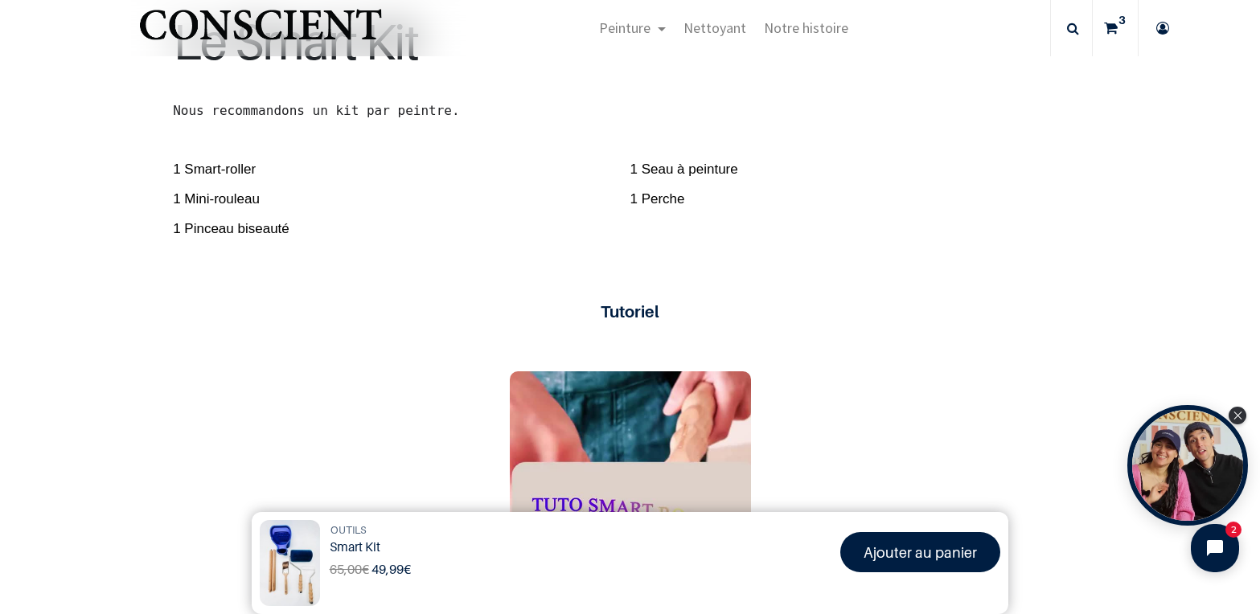
scroll to position [482, 0]
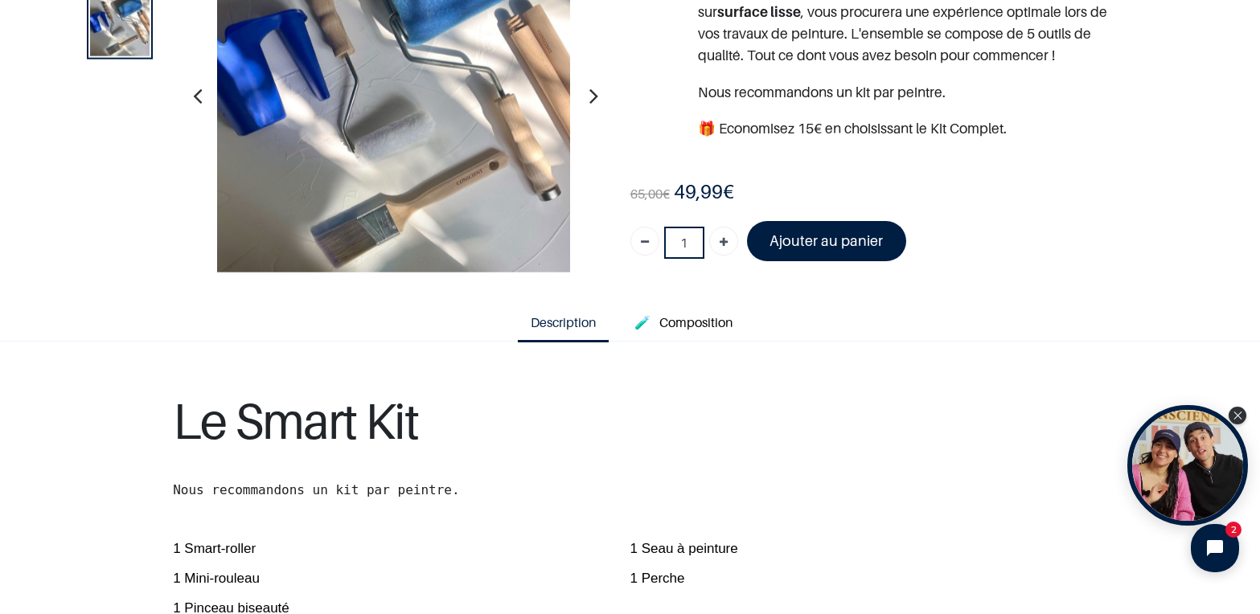
scroll to position [80, 0]
